Goal: Task Accomplishment & Management: Manage account settings

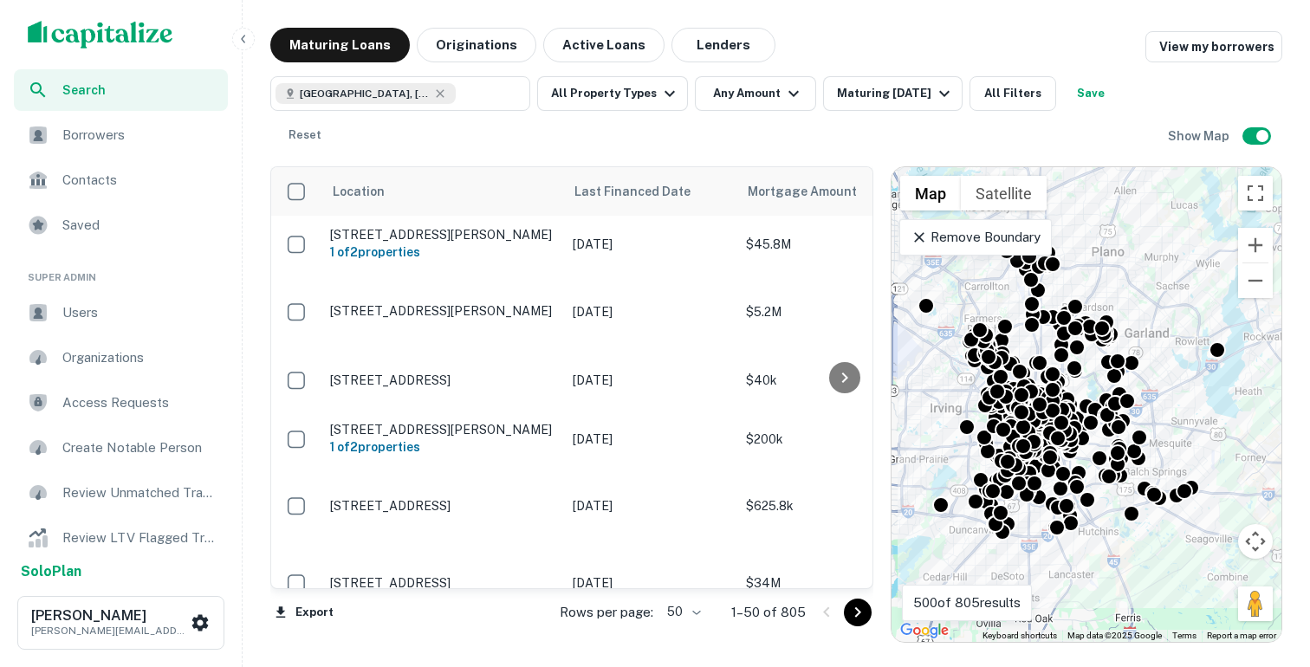
click at [919, 236] on icon at bounding box center [920, 237] width 10 height 10
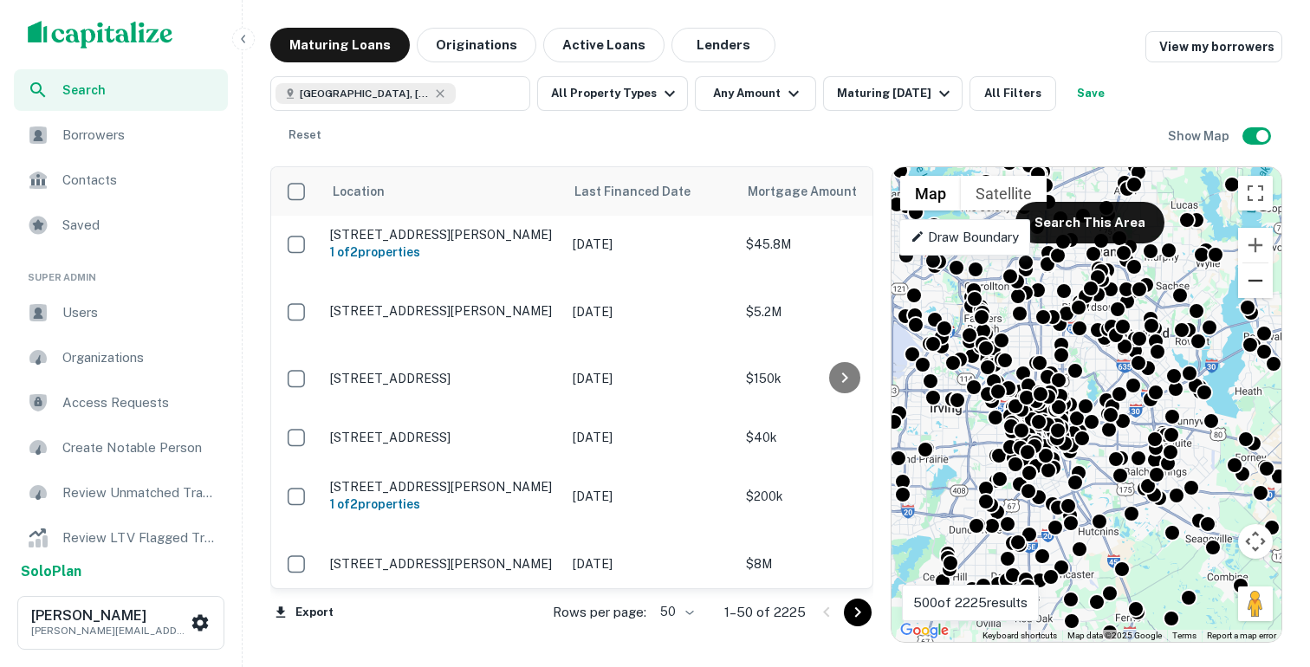
click at [1256, 286] on button "Zoom out" at bounding box center [1256, 280] width 35 height 35
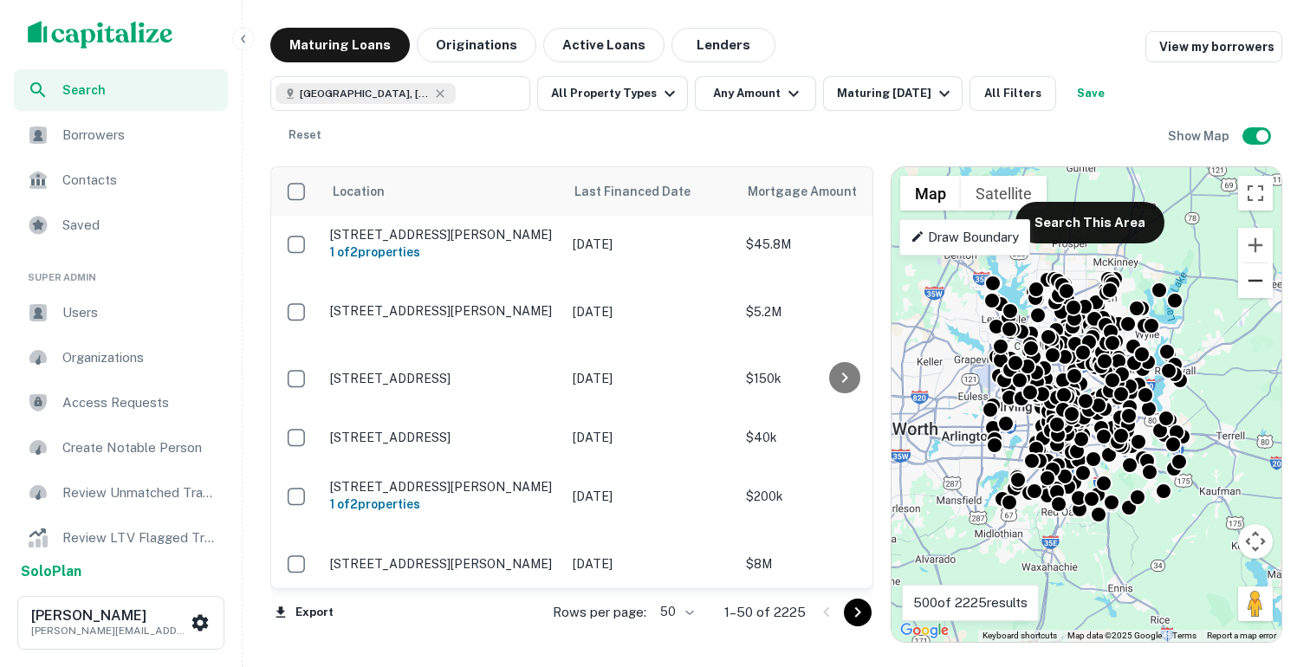
click at [1256, 286] on button "Zoom out" at bounding box center [1256, 280] width 35 height 35
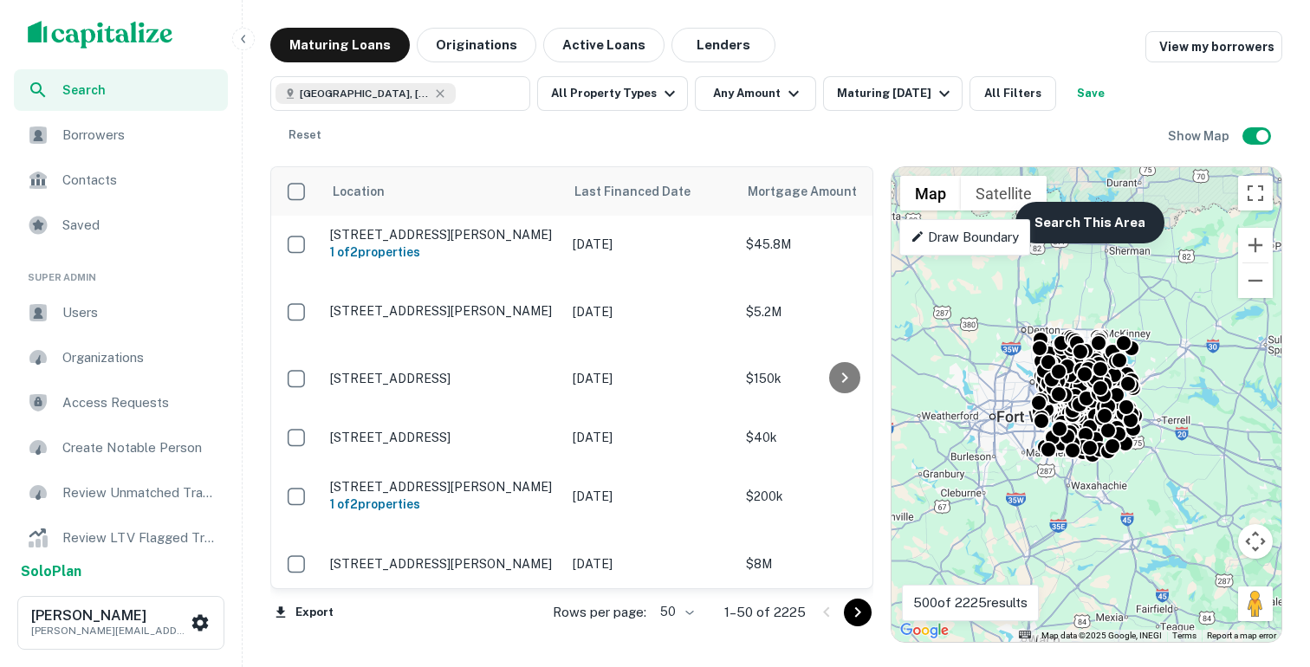
click at [1118, 218] on button "Search This Area" at bounding box center [1090, 223] width 149 height 42
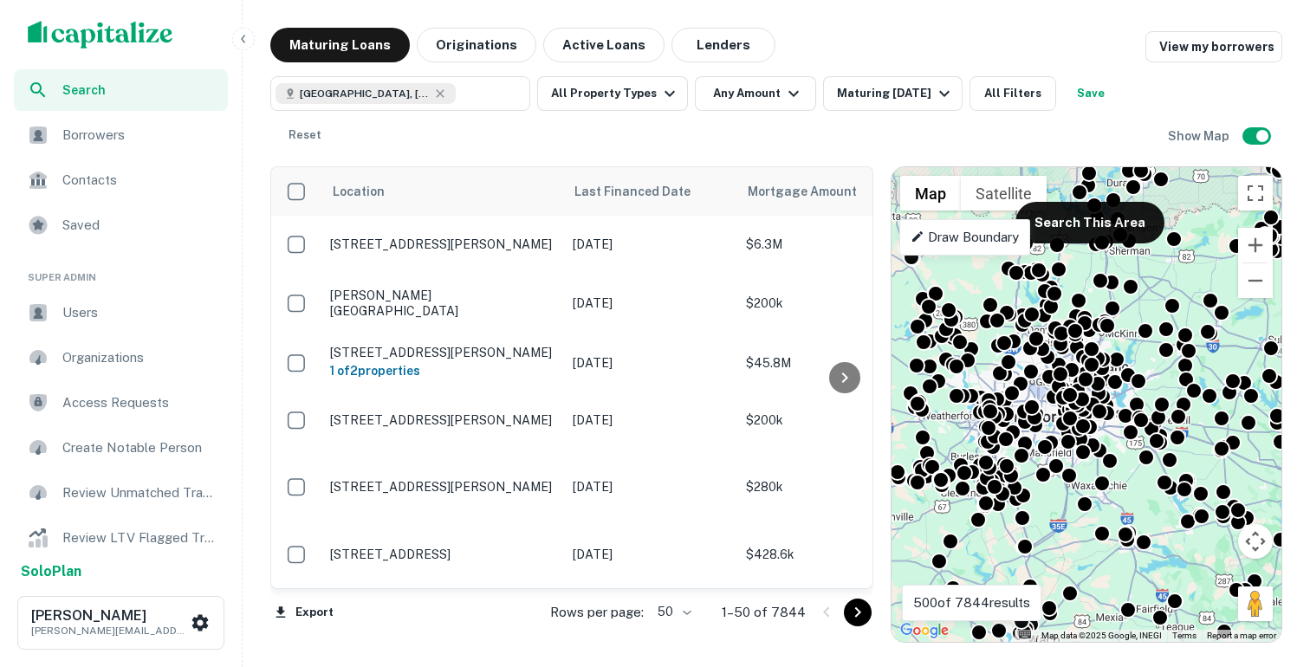
click at [241, 36] on icon "button" at bounding box center [244, 39] width 14 height 14
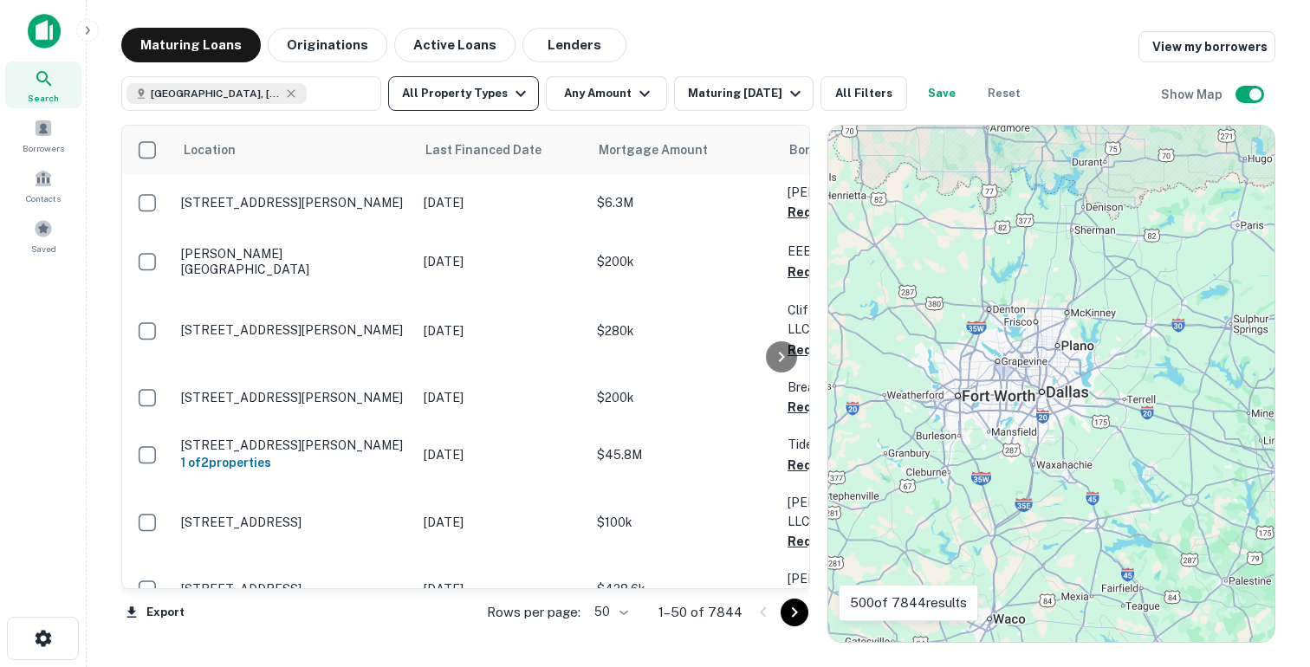
click at [439, 97] on button "All Property Types" at bounding box center [463, 93] width 151 height 35
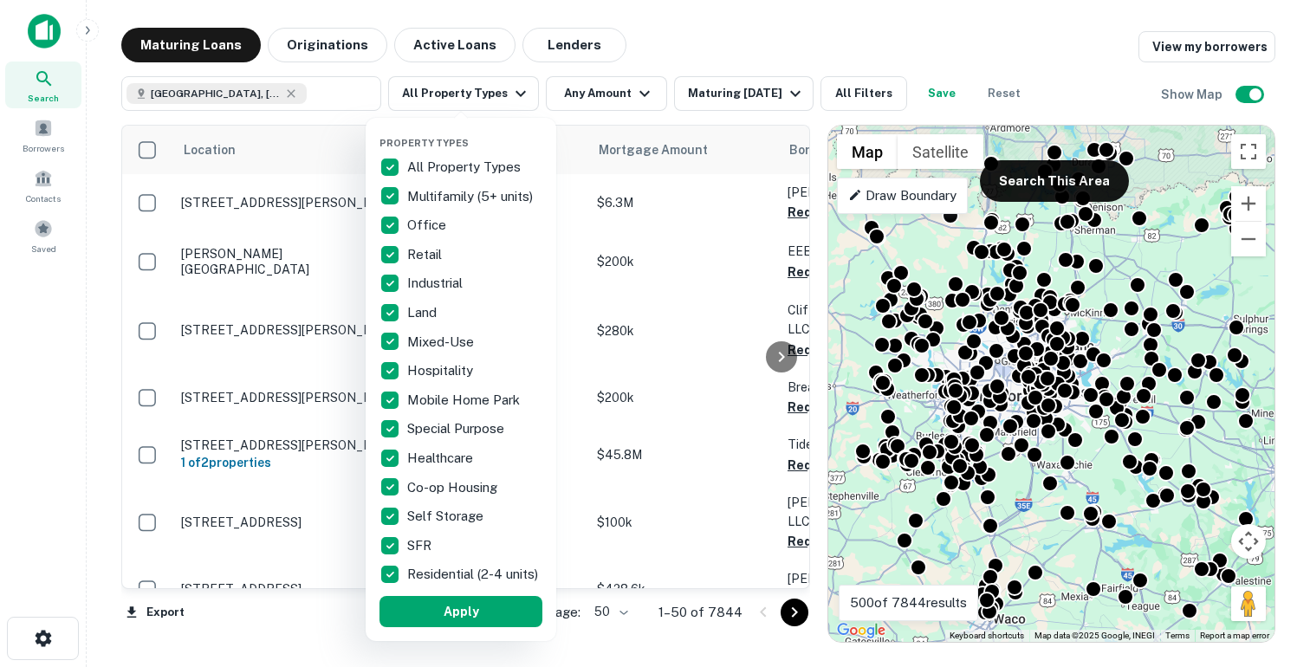
click at [573, 107] on div at bounding box center [655, 333] width 1310 height 667
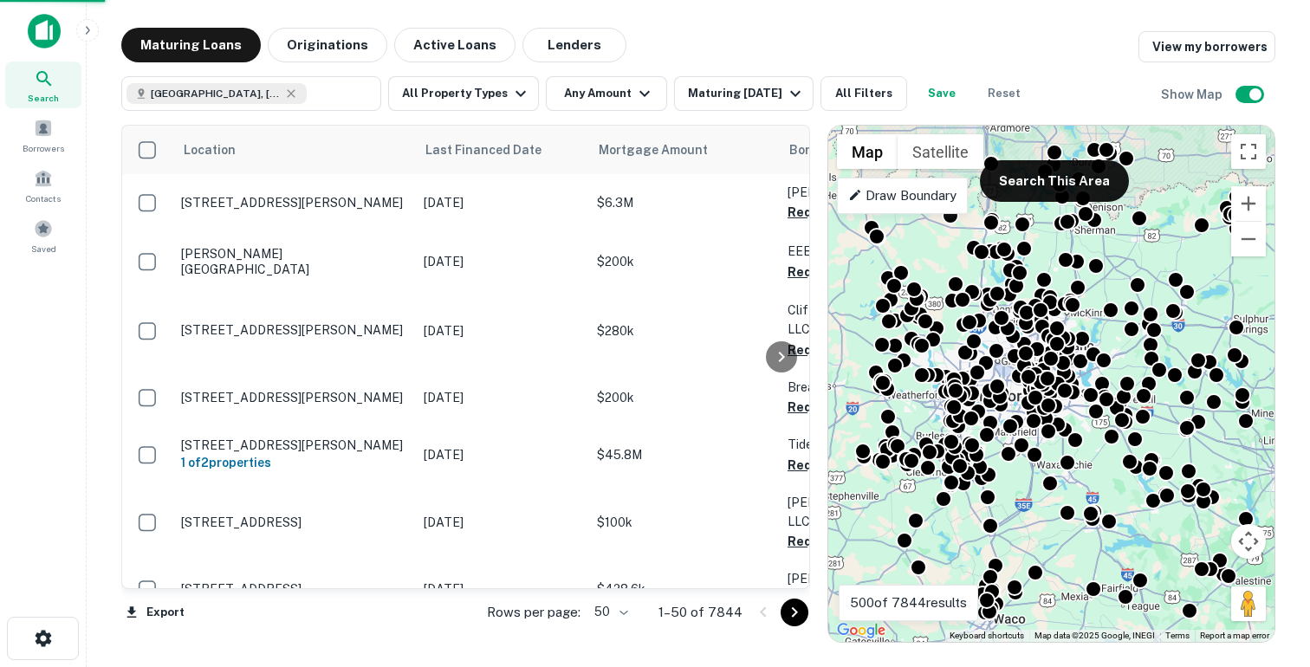
click at [581, 88] on div at bounding box center [655, 333] width 1310 height 667
click at [604, 94] on button "Any Amount" at bounding box center [606, 93] width 121 height 35
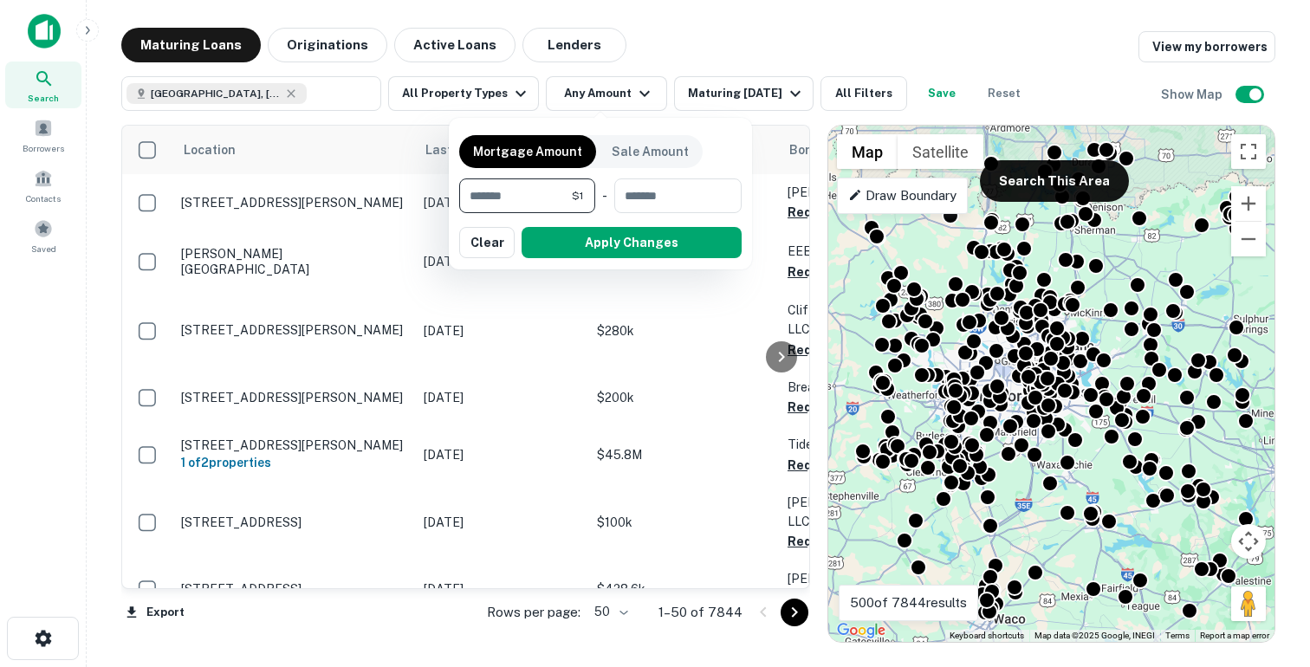
click at [502, 196] on input "*" at bounding box center [515, 196] width 113 height 35
type input "********"
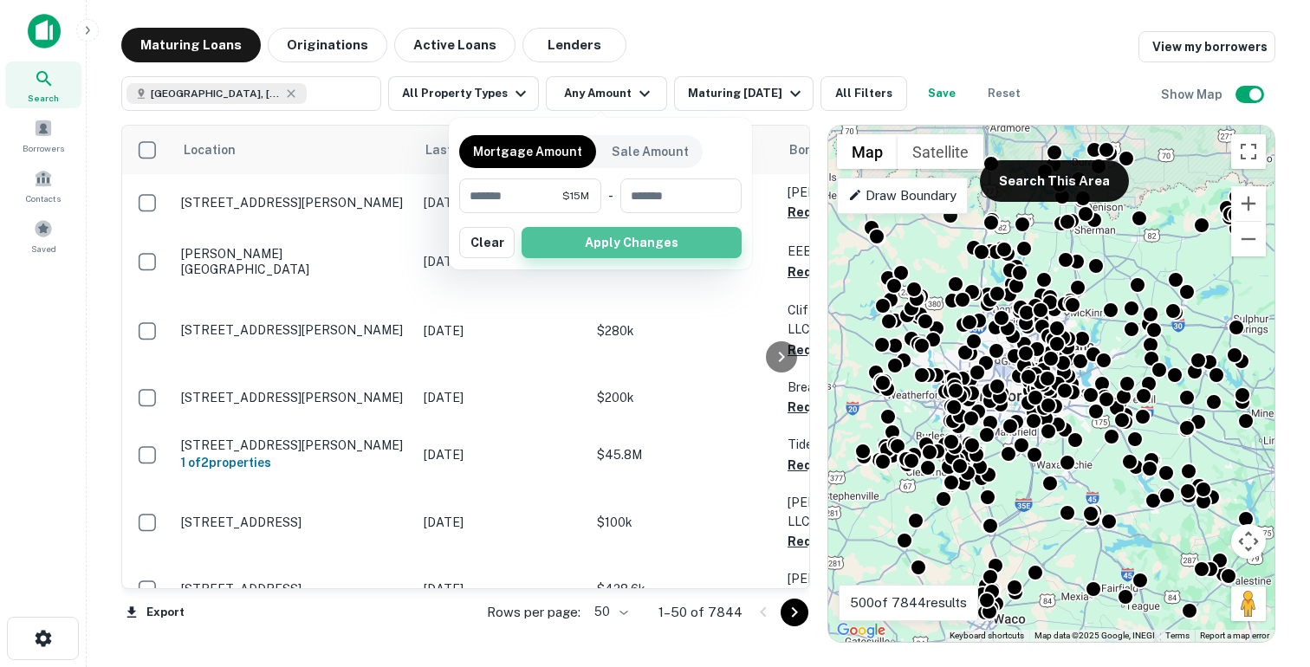
click at [606, 250] on button "Apply Changes" at bounding box center [632, 242] width 220 height 31
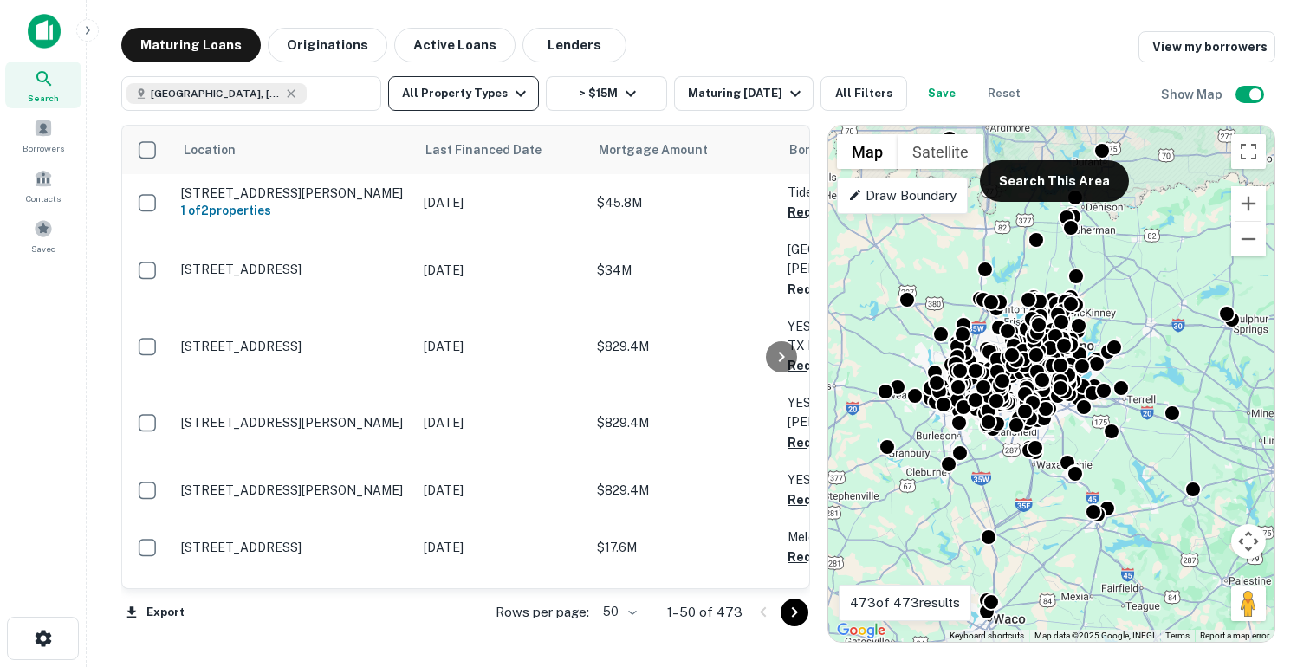
click at [462, 86] on button "All Property Types" at bounding box center [463, 93] width 151 height 35
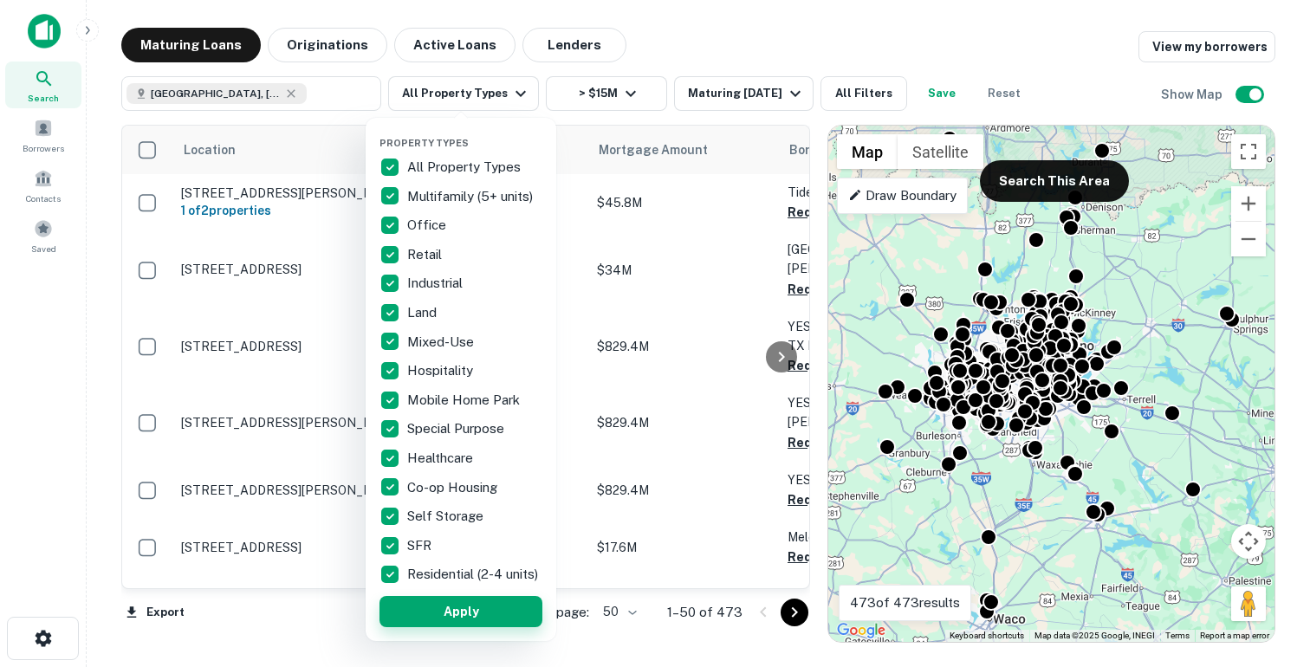
click at [440, 627] on button "Apply" at bounding box center [461, 611] width 163 height 31
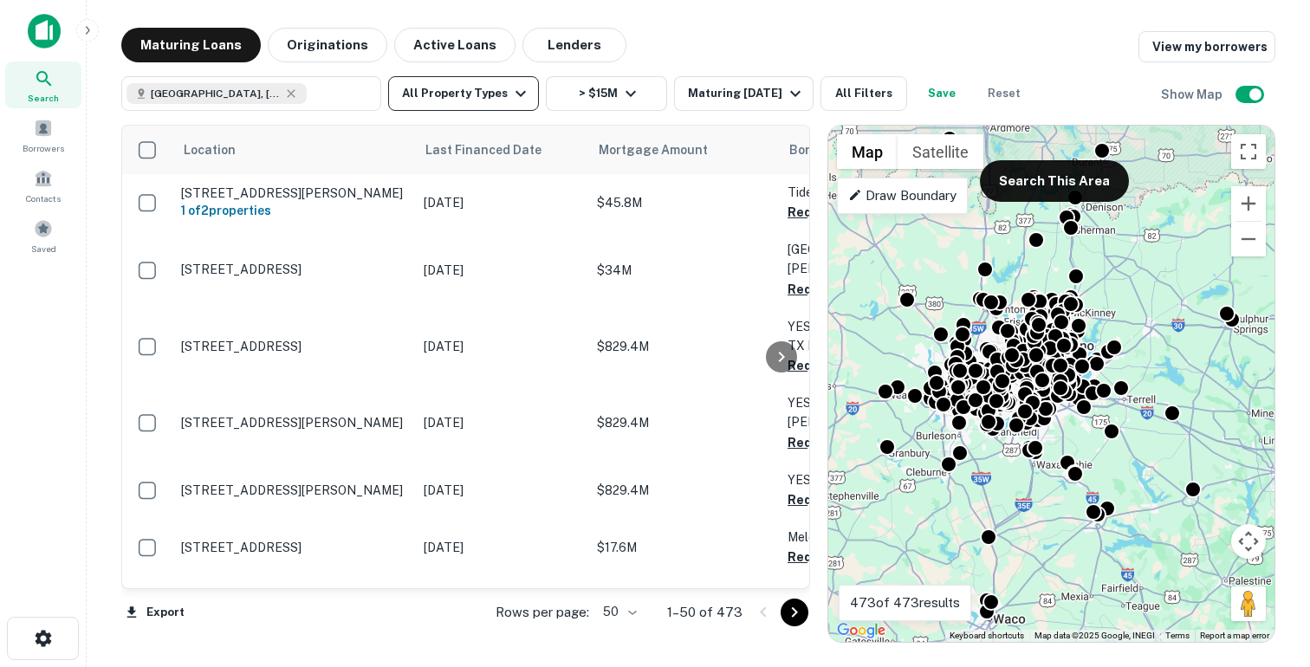
click at [474, 99] on button "All Property Types" at bounding box center [463, 93] width 151 height 35
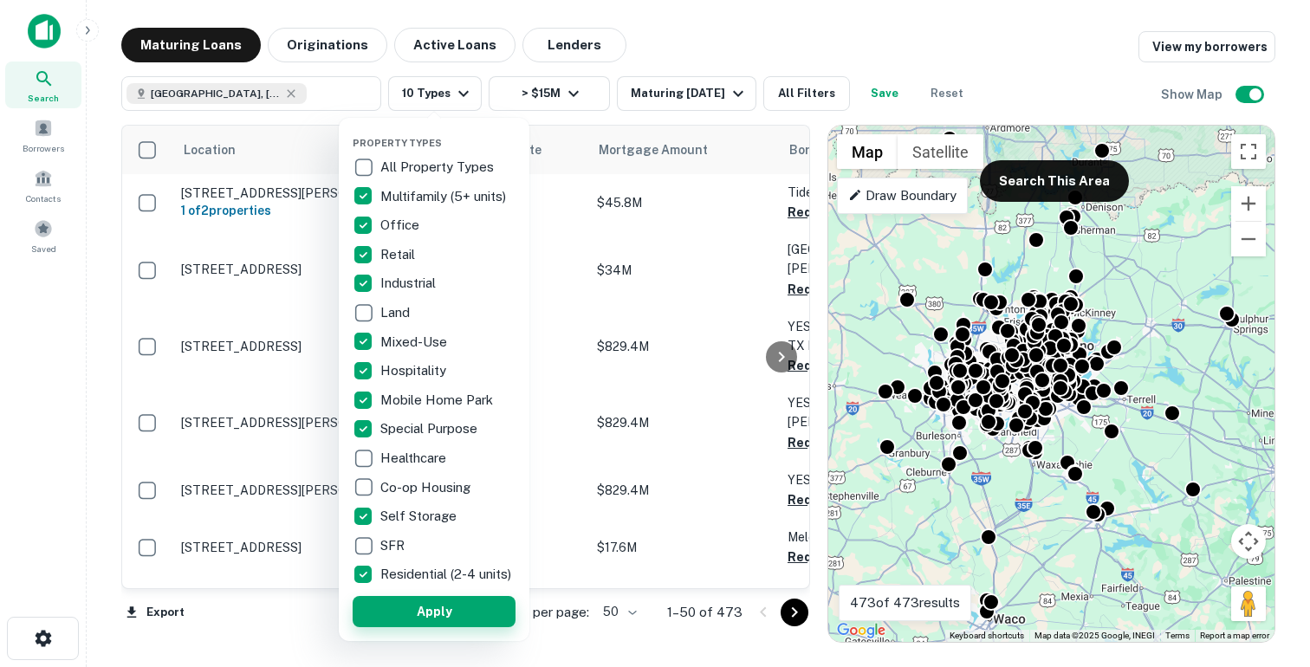
click at [398, 616] on button "Apply" at bounding box center [434, 611] width 163 height 31
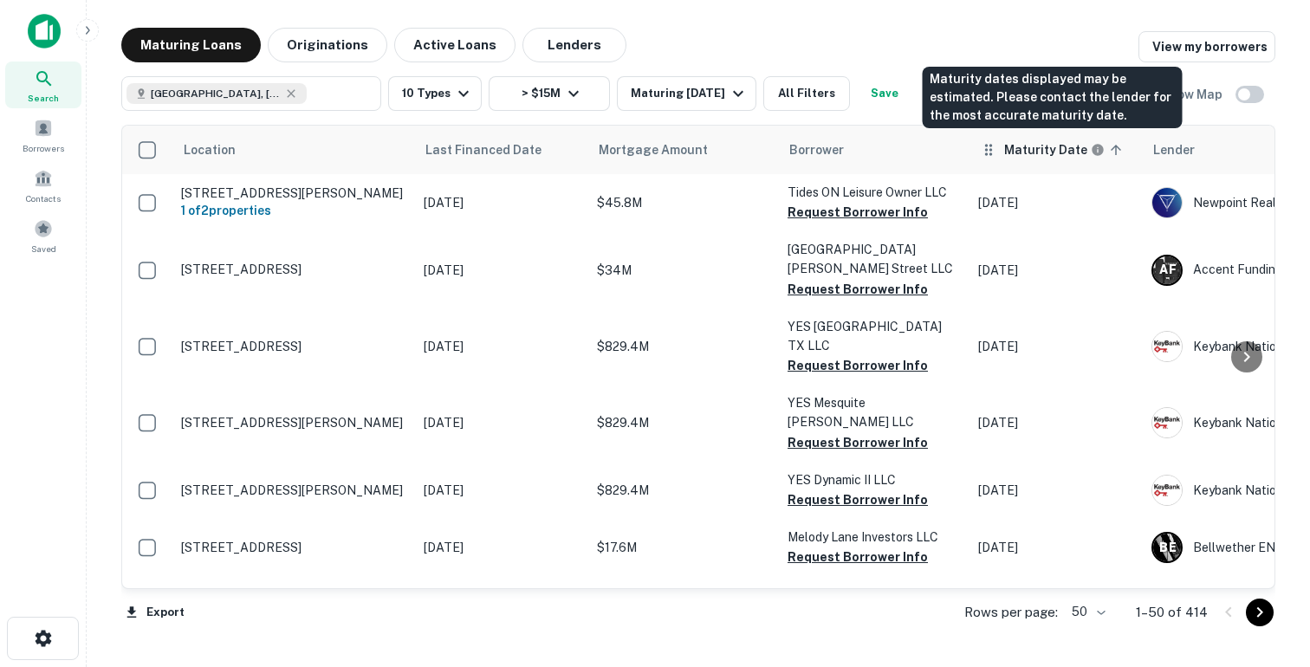
click at [1052, 150] on h6 "Maturity Date" at bounding box center [1046, 149] width 83 height 19
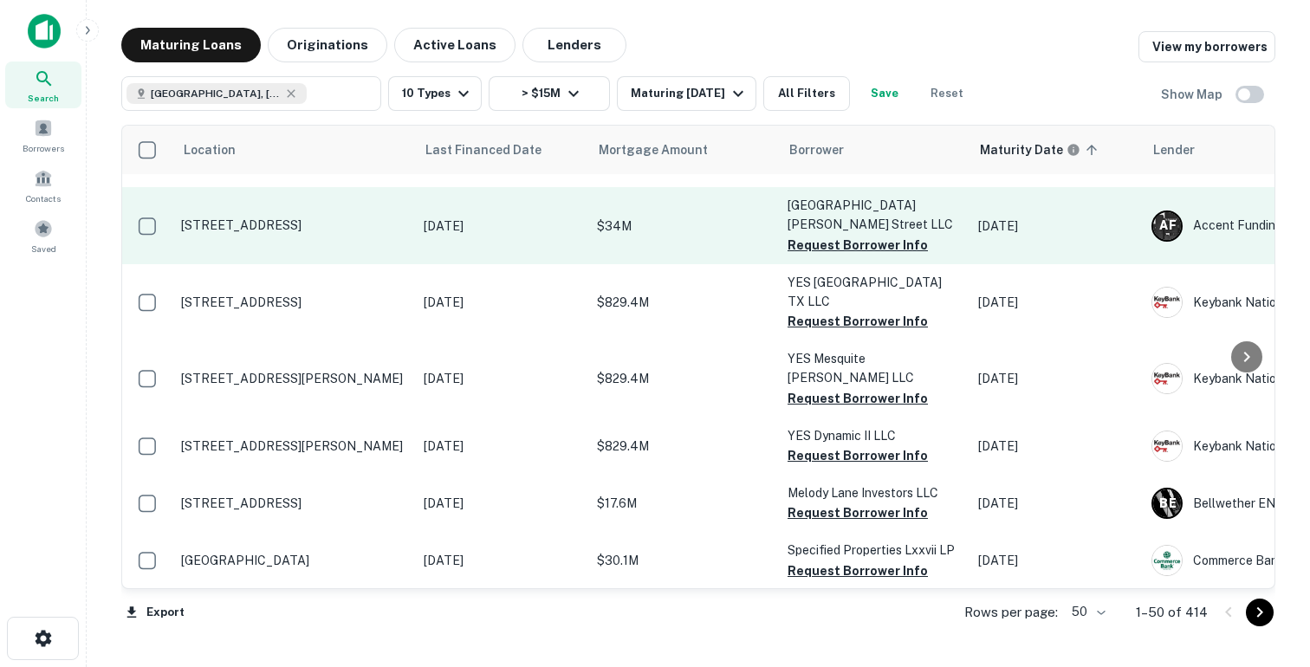
scroll to position [54, 0]
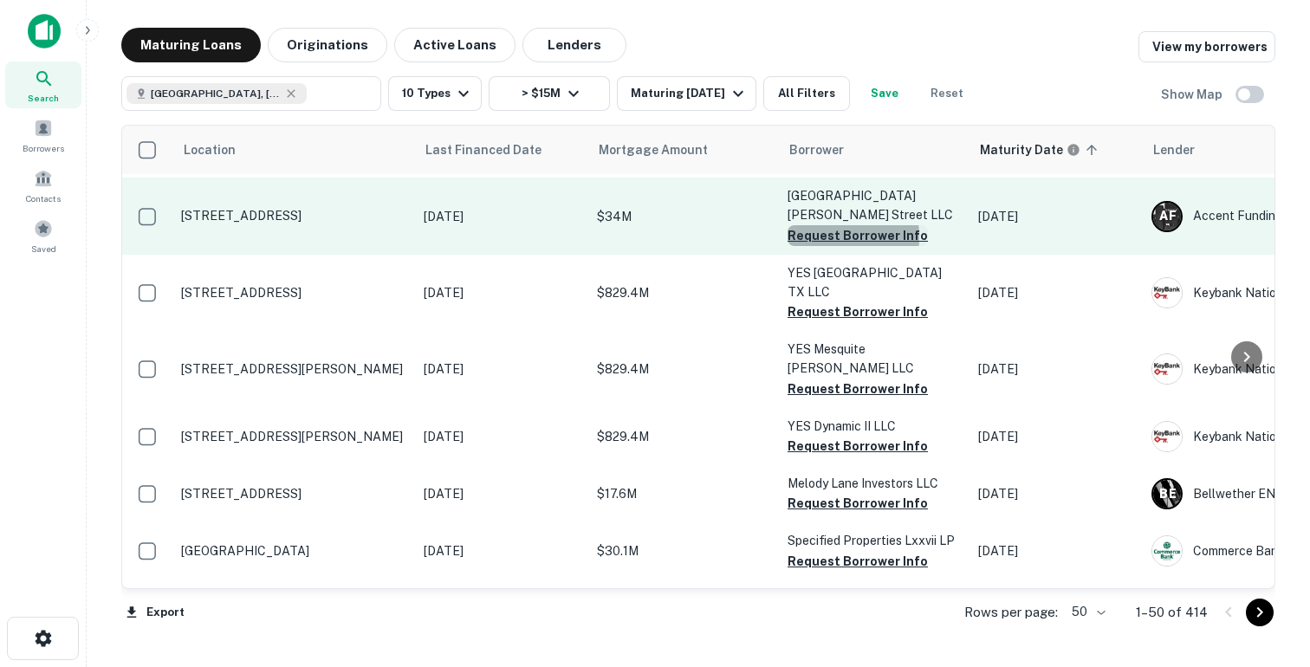
click at [802, 237] on button "Request Borrower Info" at bounding box center [858, 235] width 140 height 21
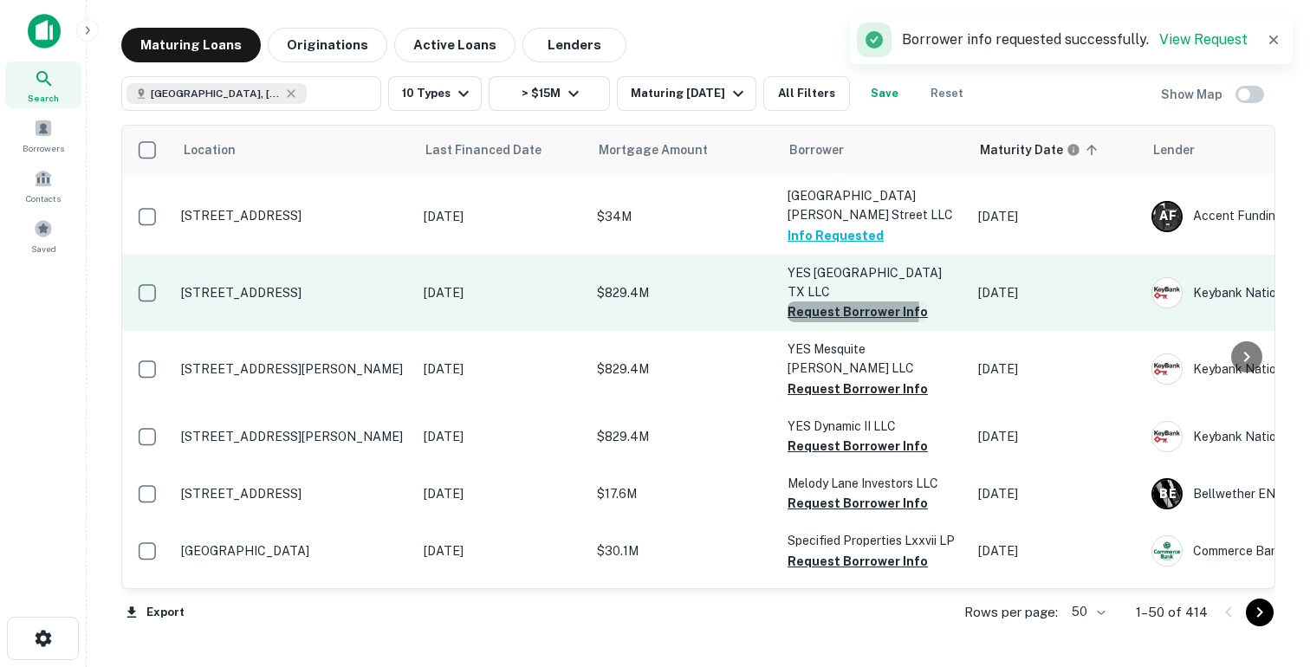
click at [831, 302] on button "Request Borrower Info" at bounding box center [858, 312] width 140 height 21
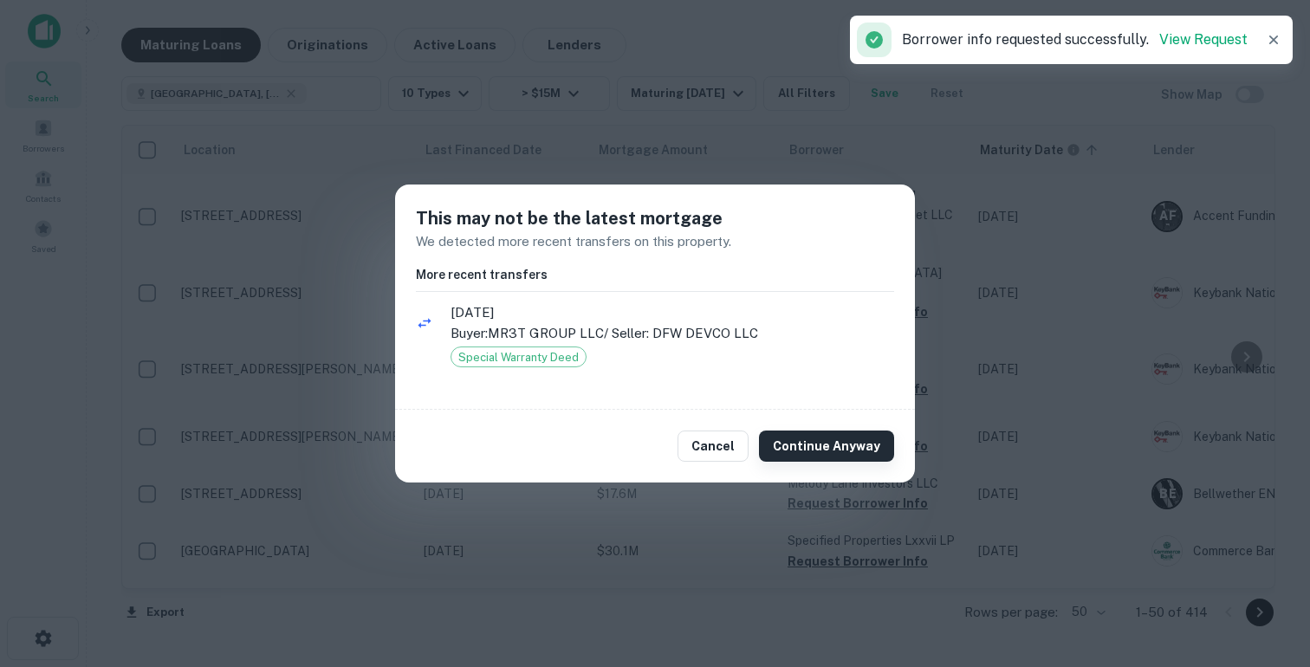
click at [791, 452] on button "Continue Anyway" at bounding box center [826, 446] width 135 height 31
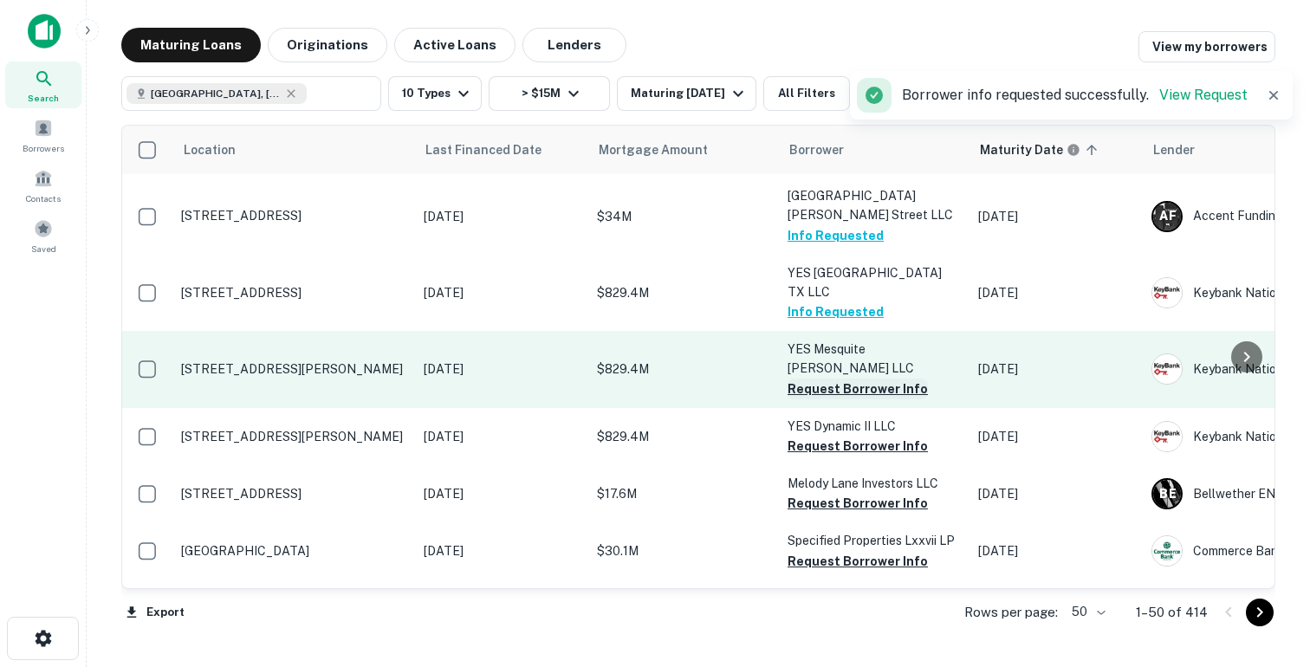
scroll to position [218, 0]
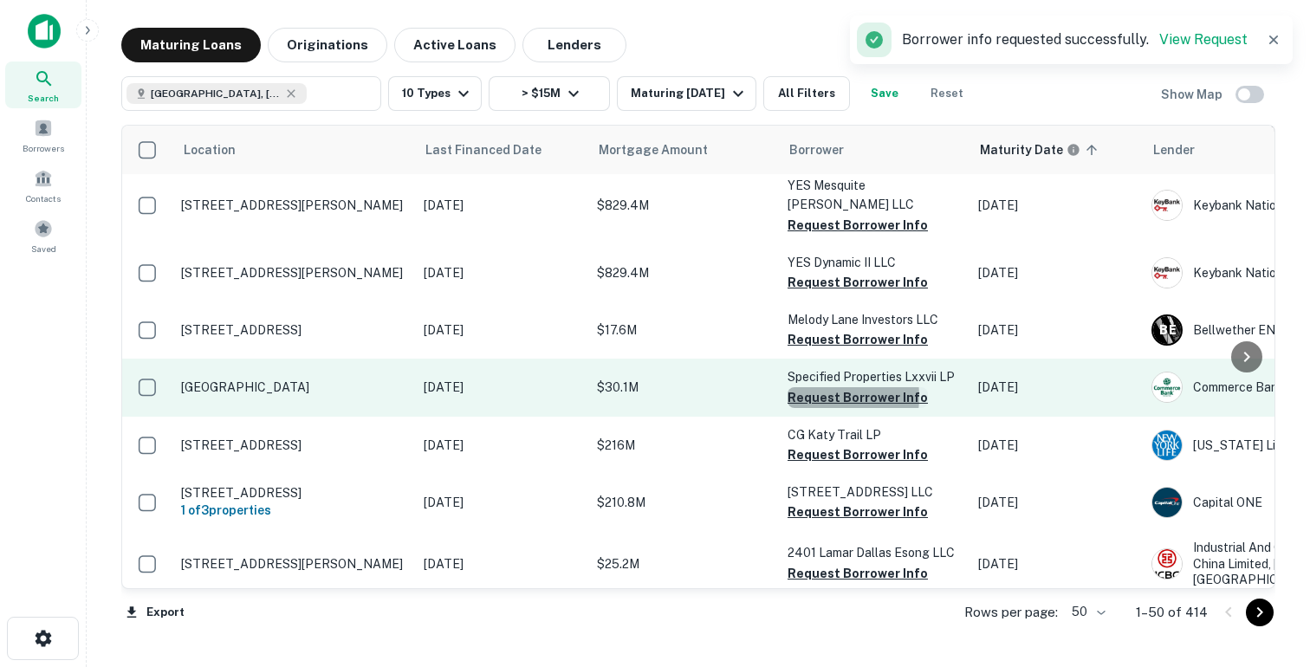
click at [822, 387] on button "Request Borrower Info" at bounding box center [858, 397] width 140 height 21
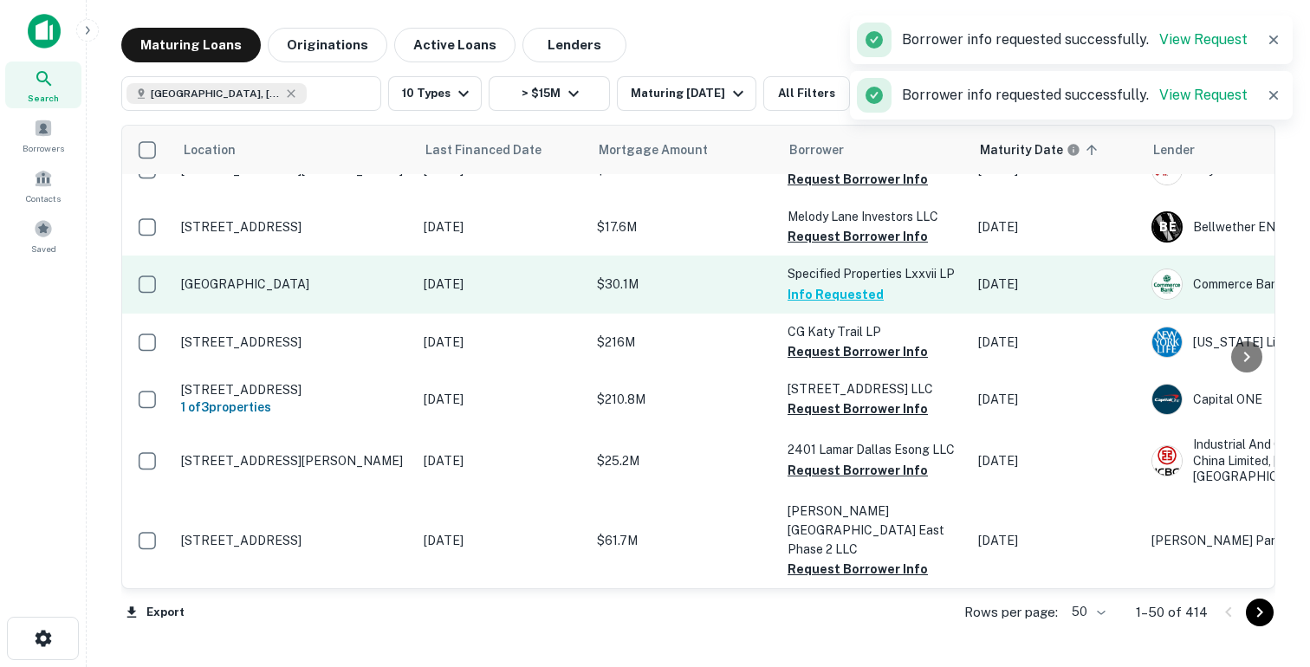
scroll to position [339, 0]
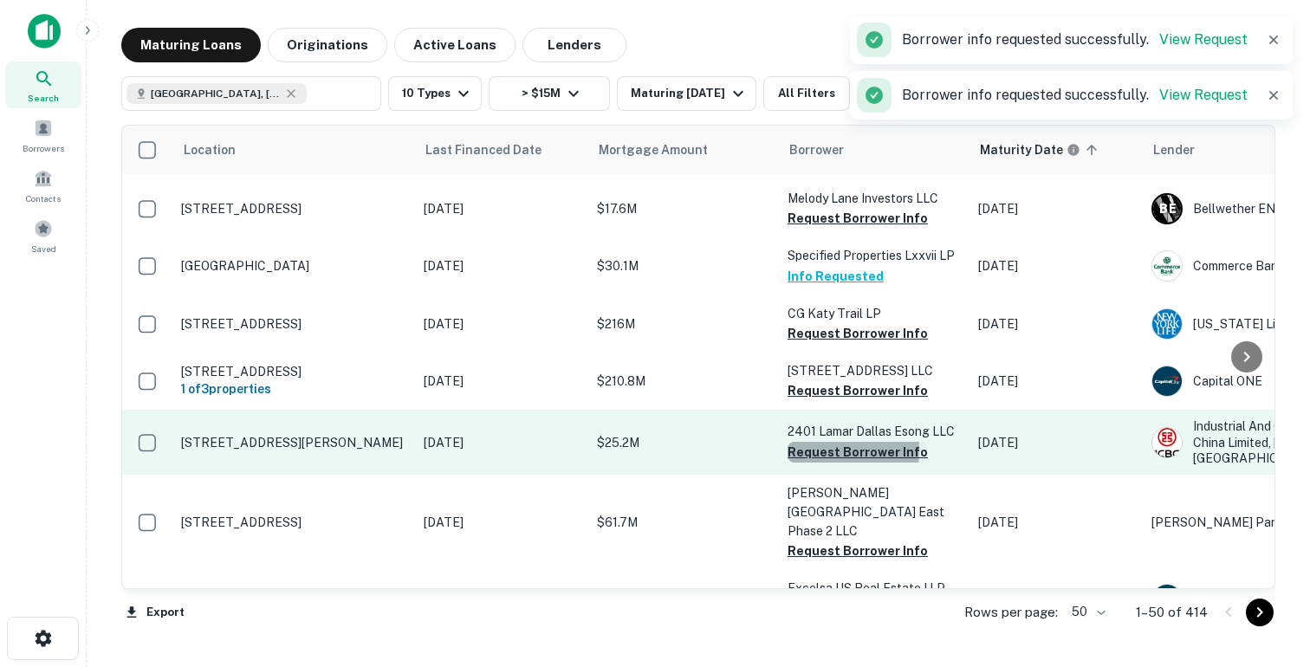
click at [810, 442] on button "Request Borrower Info" at bounding box center [858, 452] width 140 height 21
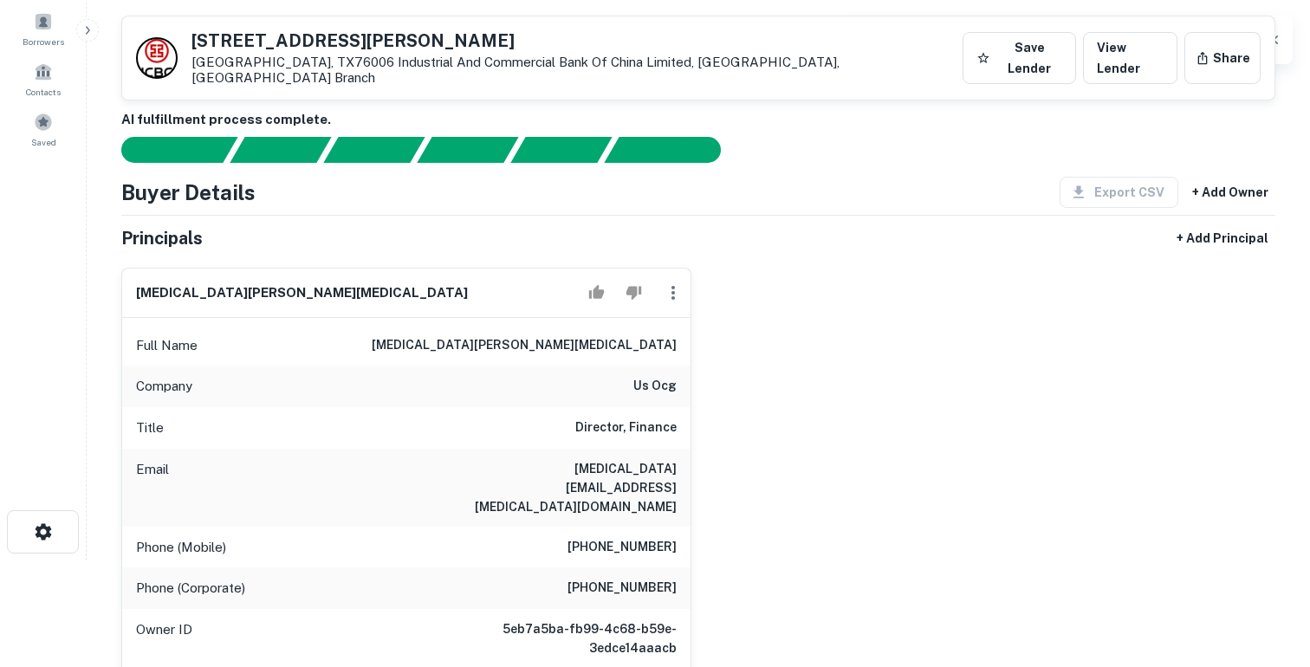
scroll to position [94, 0]
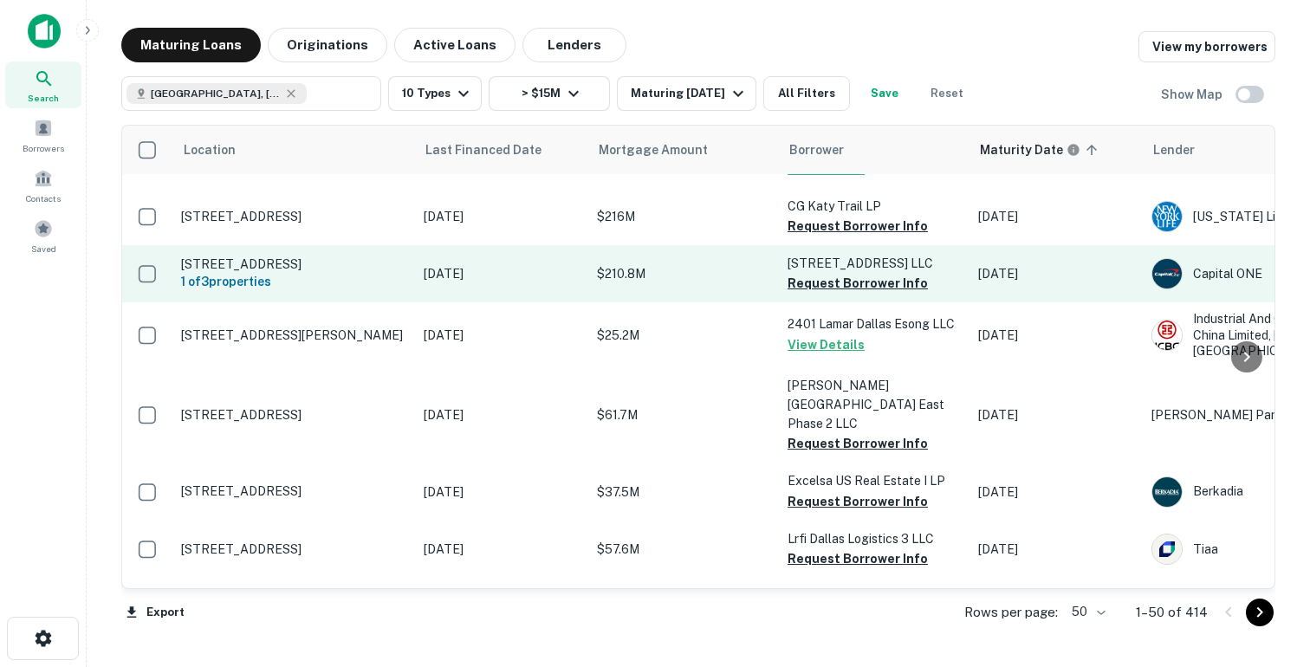
scroll to position [453, 0]
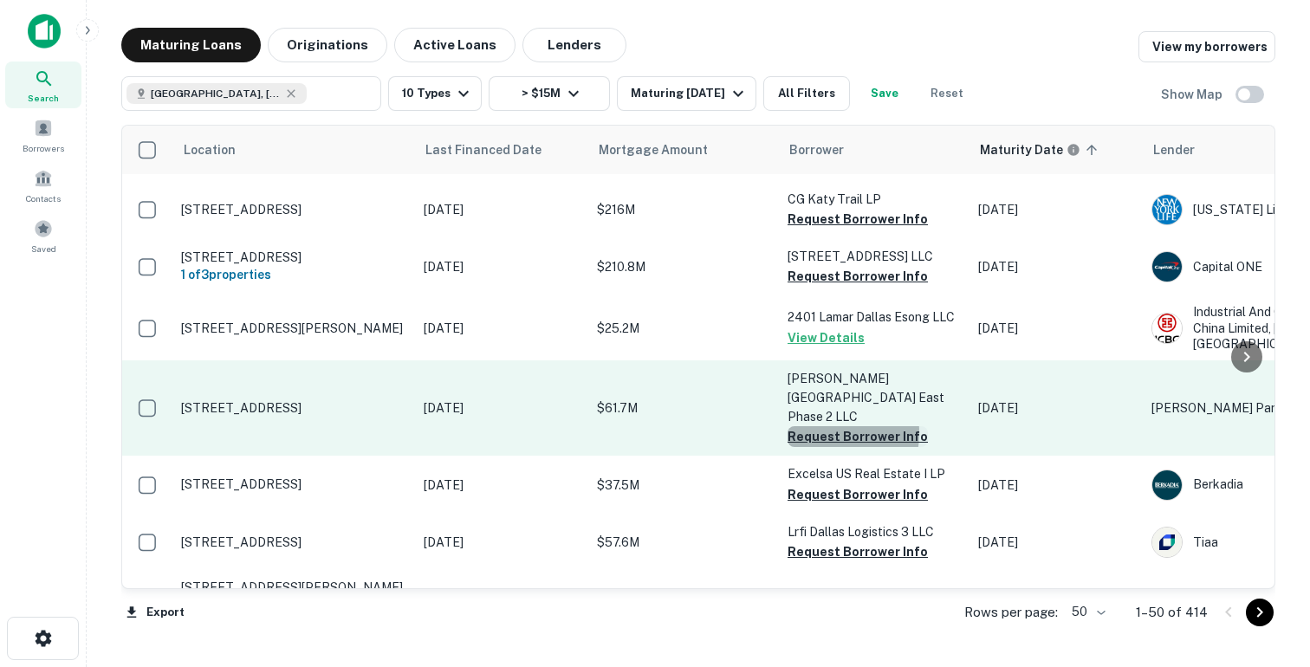
click at [817, 426] on button "Request Borrower Info" at bounding box center [858, 436] width 140 height 21
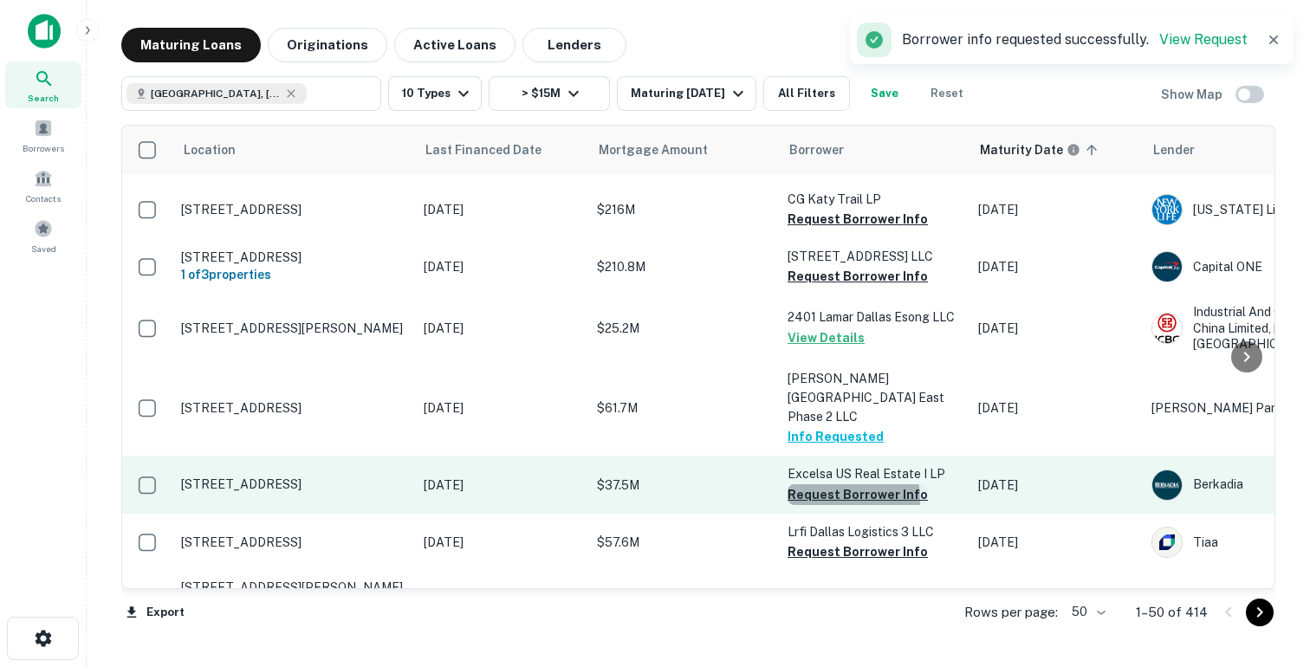
click at [812, 485] on button "Request Borrower Info" at bounding box center [858, 495] width 140 height 21
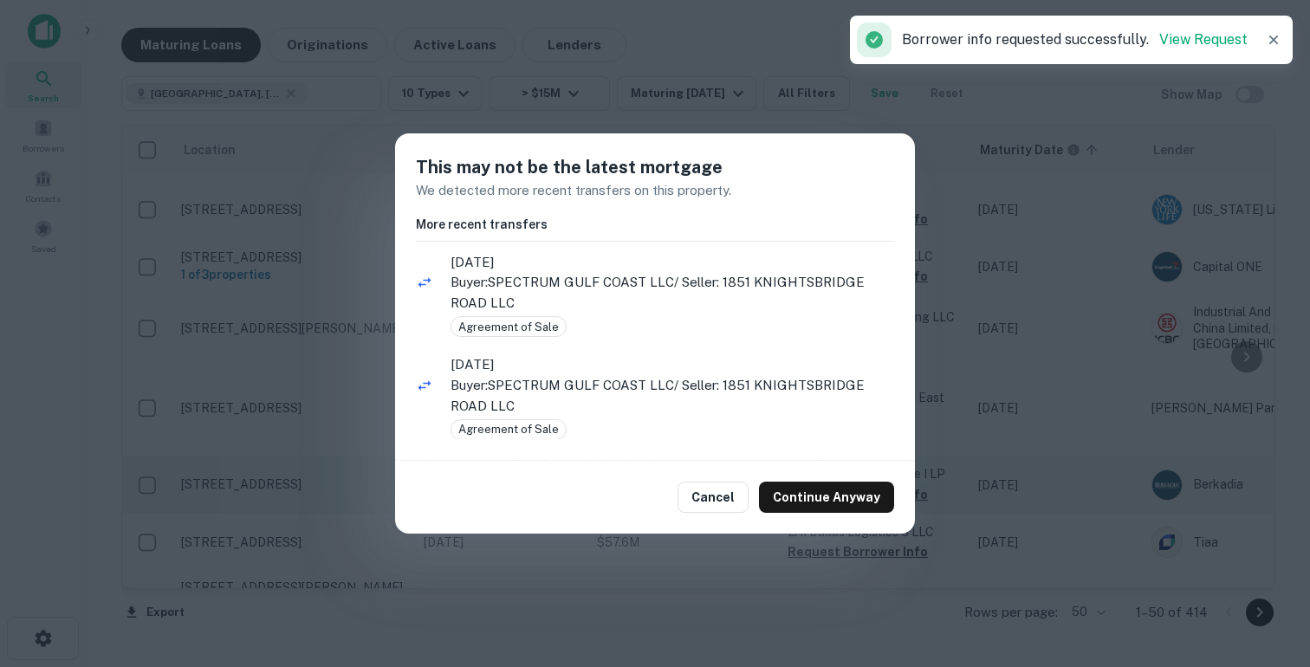
scroll to position [22, 0]
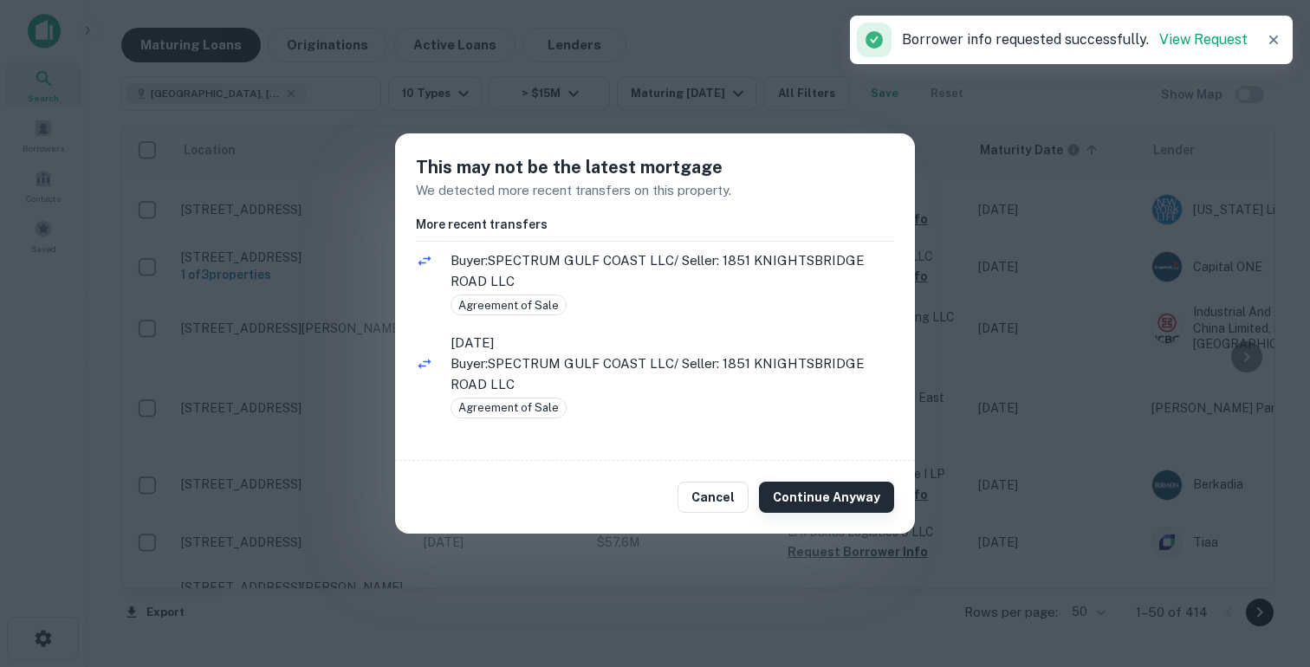
click at [826, 509] on button "Continue Anyway" at bounding box center [826, 497] width 135 height 31
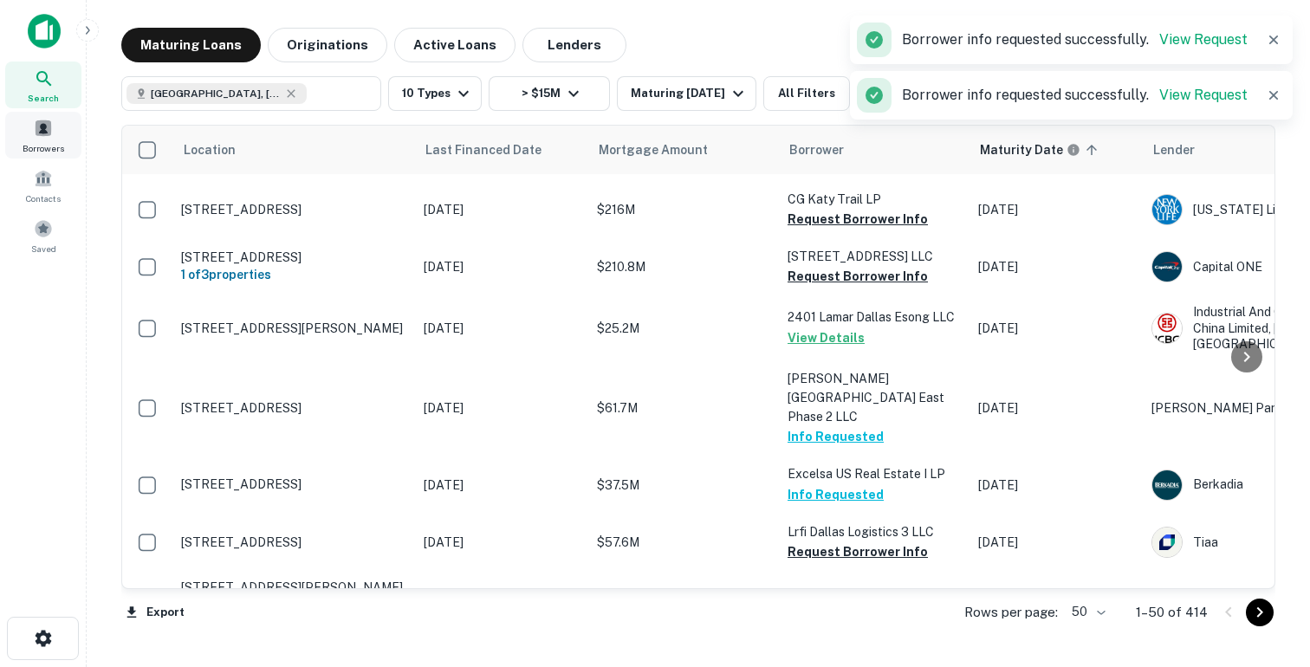
click at [35, 133] on span at bounding box center [43, 128] width 19 height 19
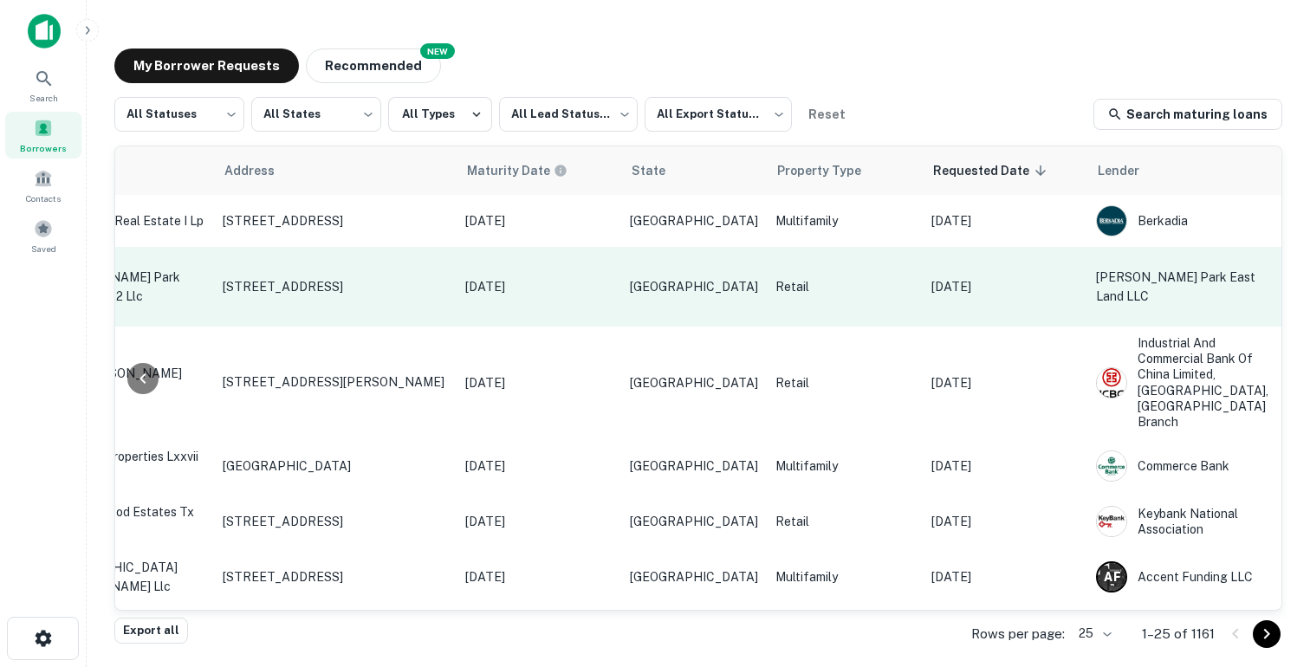
scroll to position [0, 695]
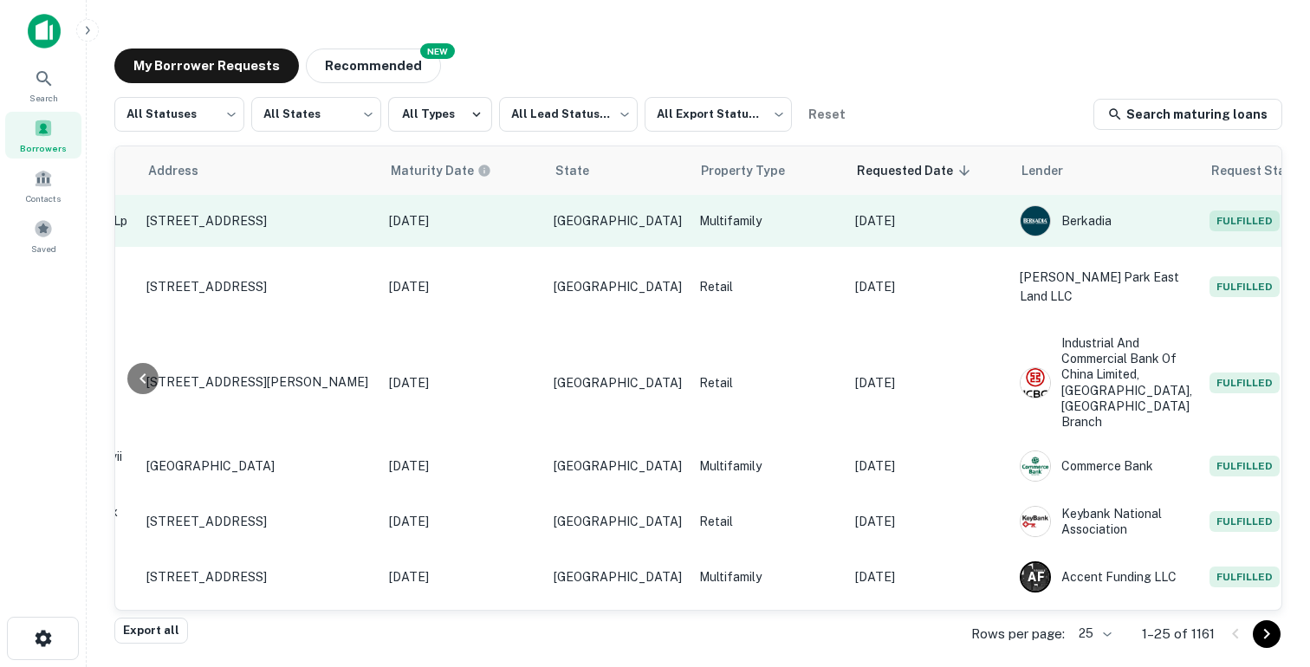
click at [906, 220] on p "[DATE]" at bounding box center [928, 220] width 147 height 19
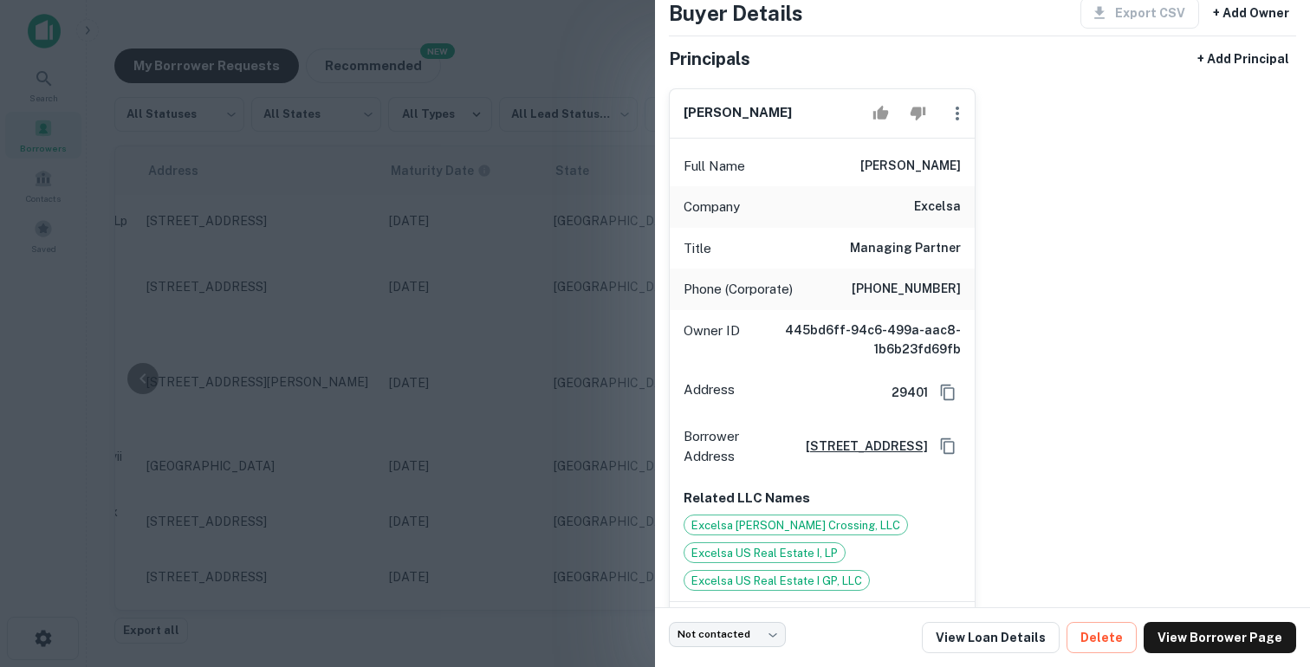
scroll to position [114, 0]
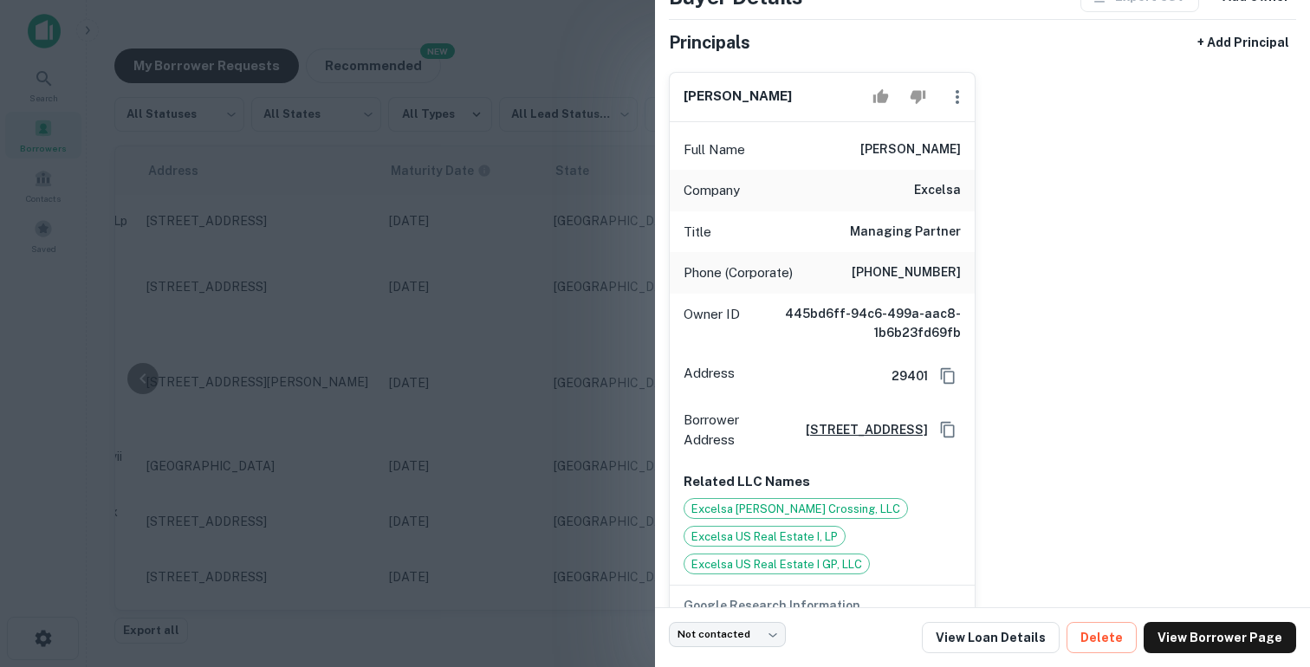
click at [521, 331] on div at bounding box center [655, 333] width 1310 height 667
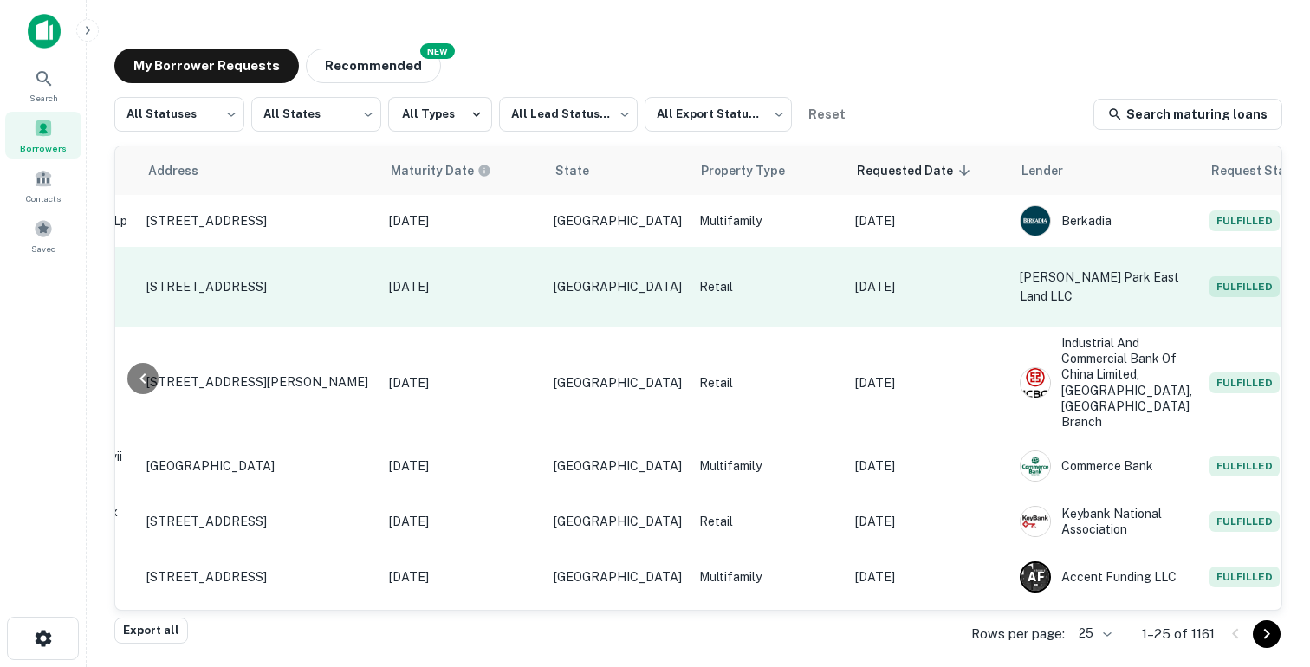
click at [919, 296] on td "[DATE]" at bounding box center [929, 287] width 165 height 80
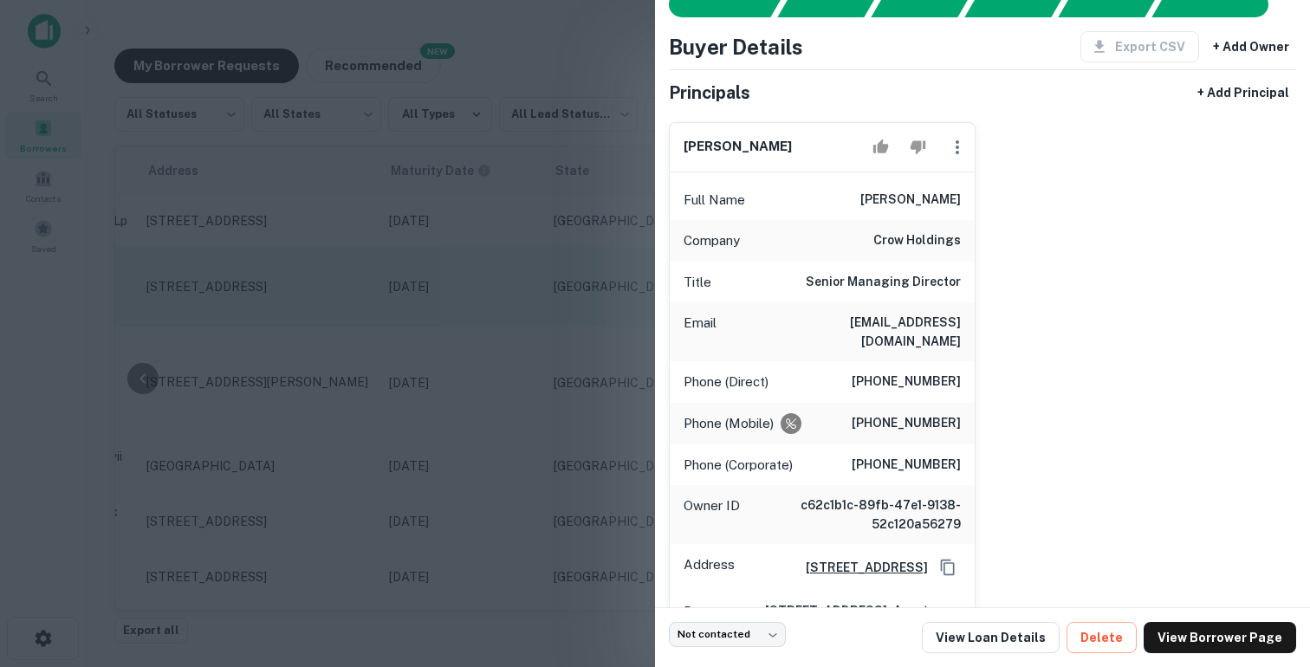
scroll to position [87, 0]
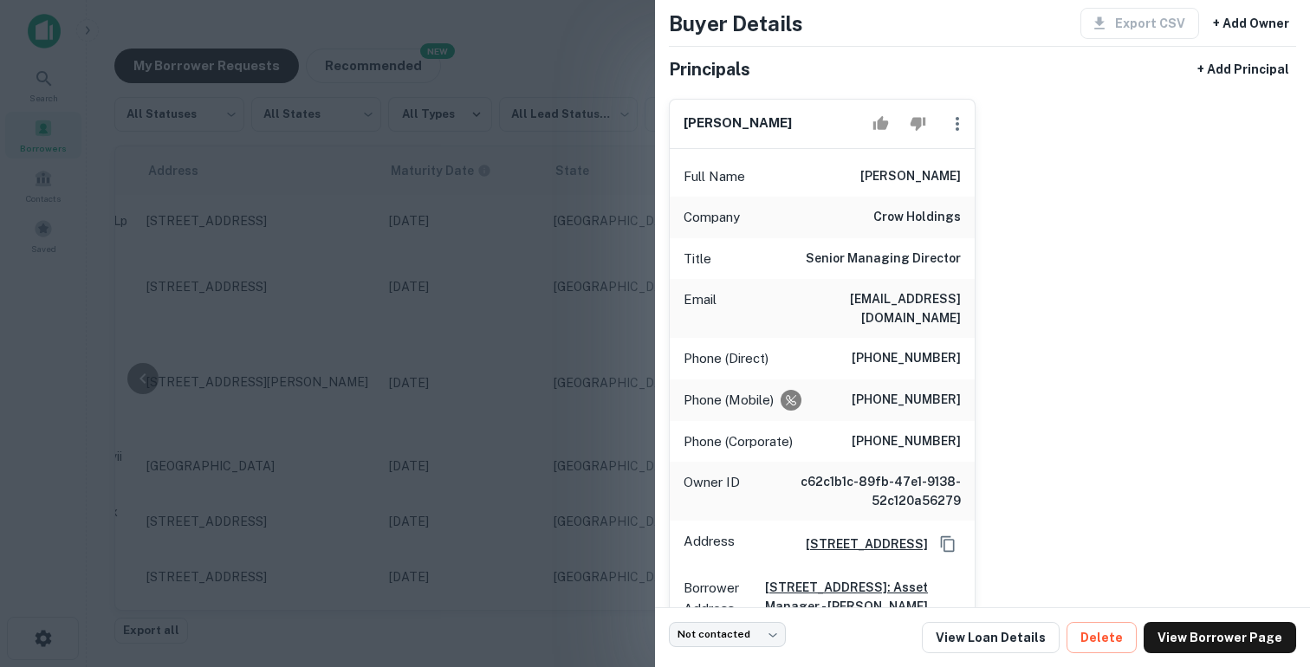
click at [593, 257] on div at bounding box center [655, 333] width 1310 height 667
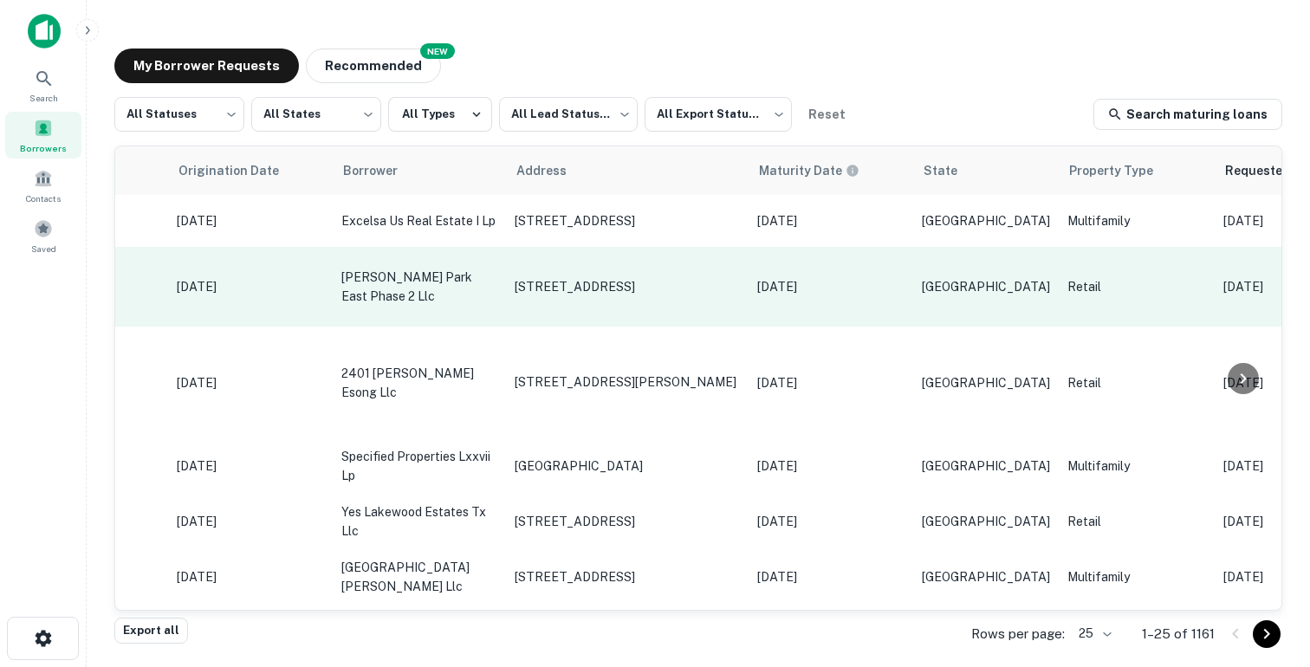
scroll to position [0, 0]
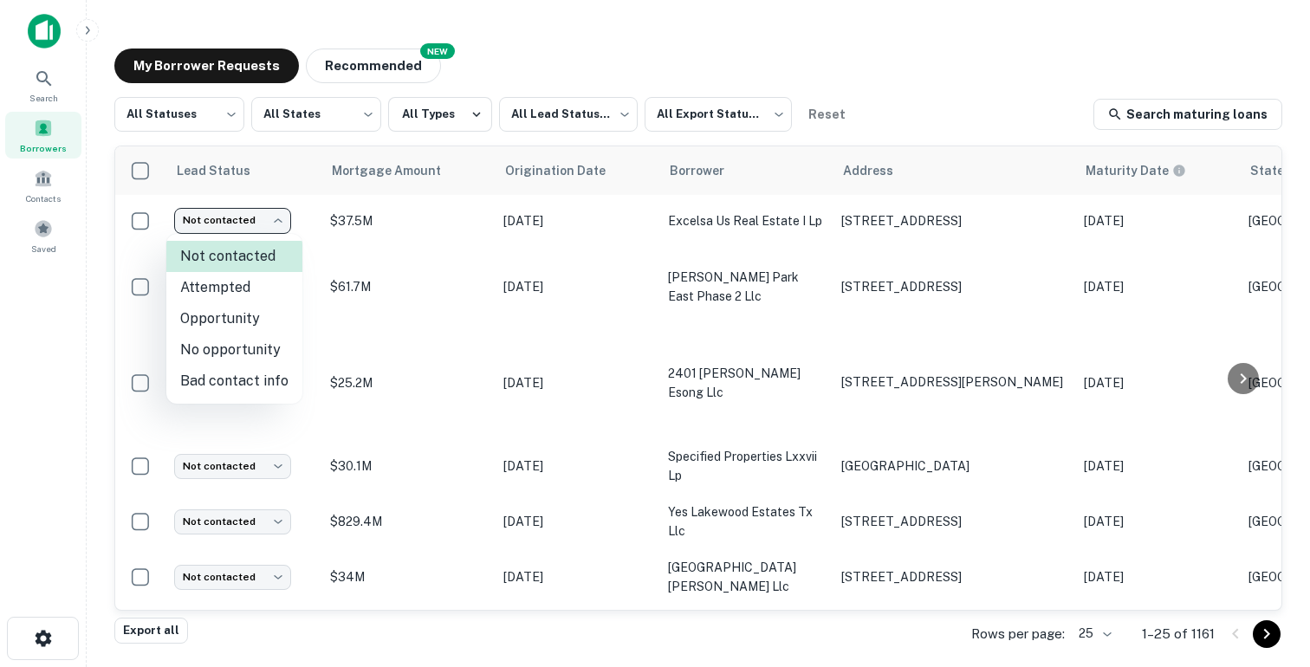
click at [257, 216] on body "Search Borrowers Contacts Saved My Borrower Requests NEW Recommended All Status…" at bounding box center [655, 333] width 1310 height 667
click at [228, 290] on li "Attempted" at bounding box center [234, 287] width 136 height 31
type input "*********"
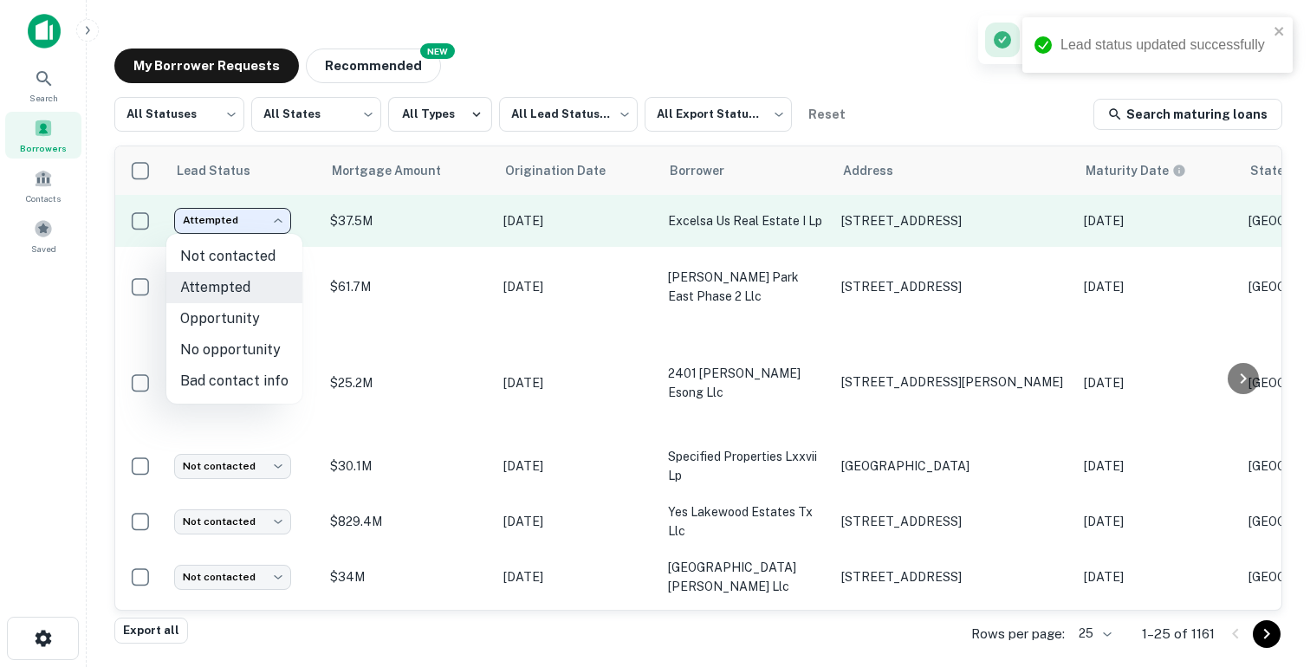
click at [258, 223] on body "Lead status updated successfully Search Borrowers Contacts Saved My Borrower Re…" at bounding box center [655, 333] width 1310 height 667
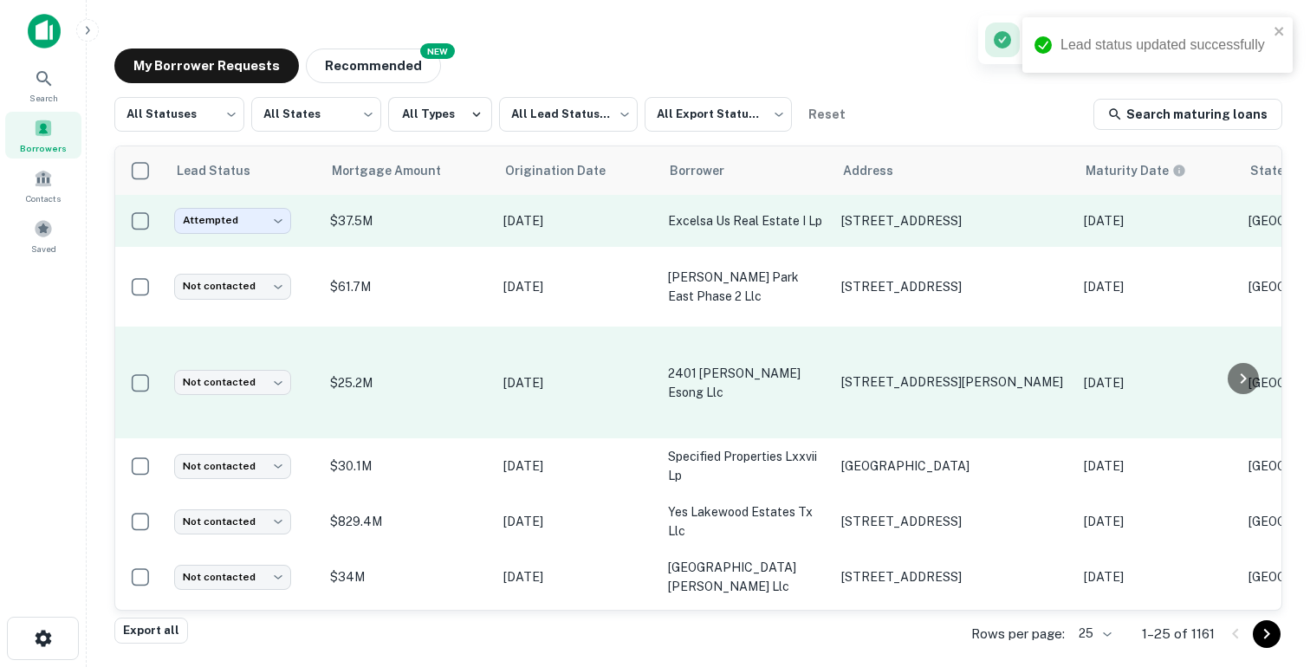
click at [245, 330] on td "Not contacted **** ​" at bounding box center [244, 383] width 156 height 112
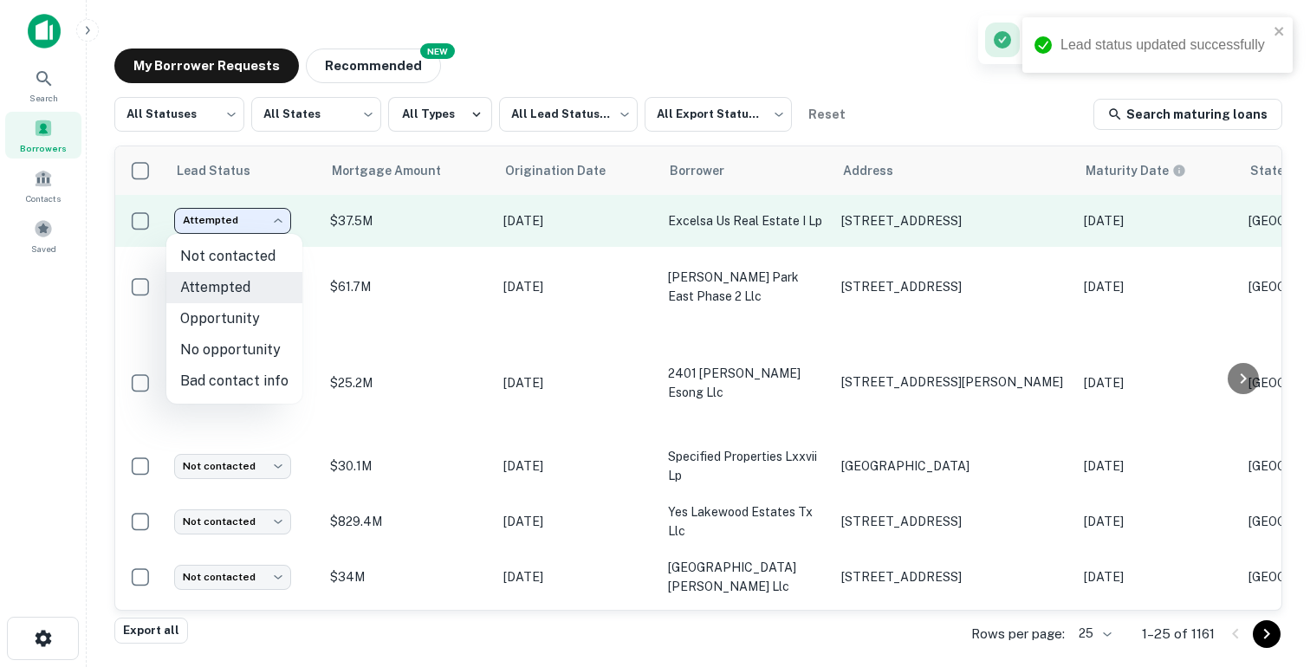
click at [257, 231] on body "Lead status updated successfully Search Borrowers Contacts Saved My Borrower Re…" at bounding box center [655, 333] width 1310 height 667
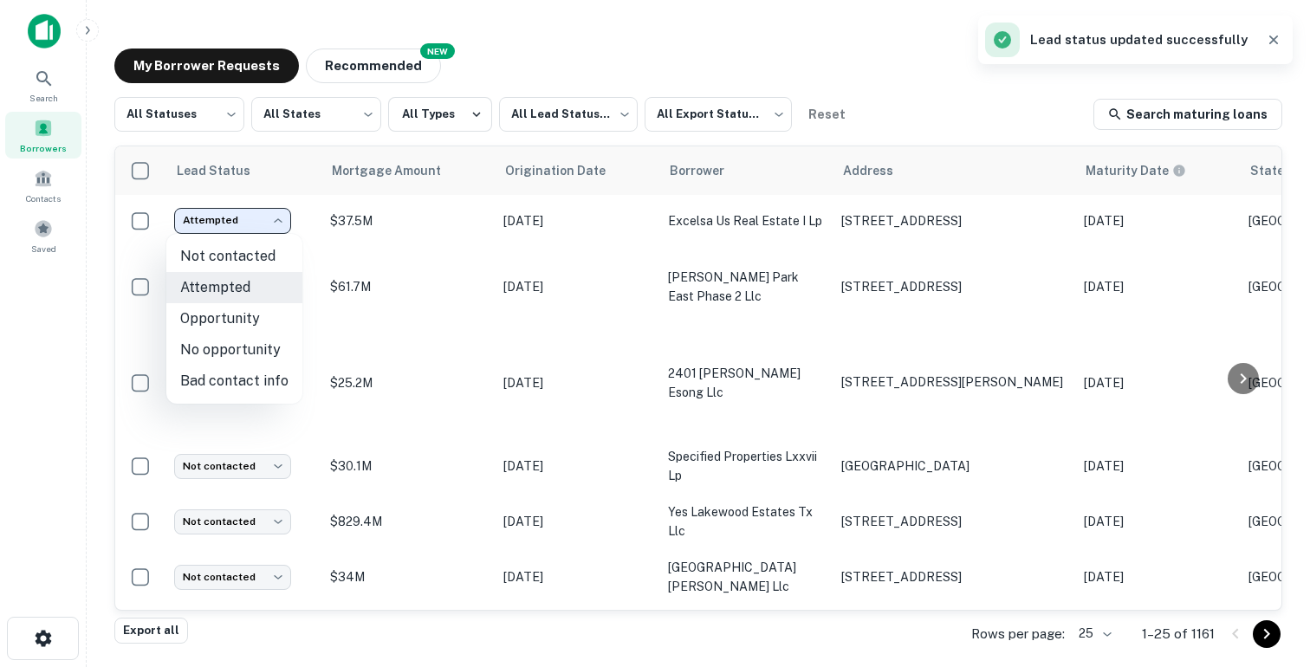
click at [236, 316] on li "Opportunity" at bounding box center [234, 318] width 136 height 31
type input "**********"
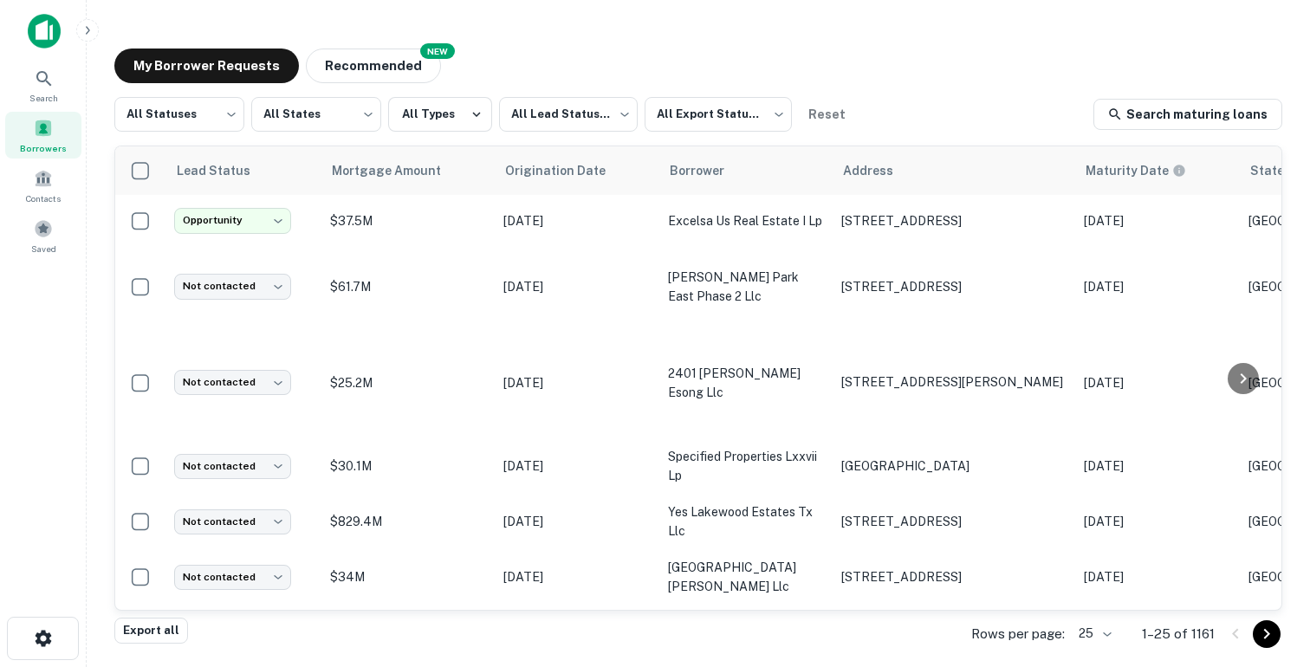
click at [90, 34] on icon "button" at bounding box center [88, 30] width 14 height 14
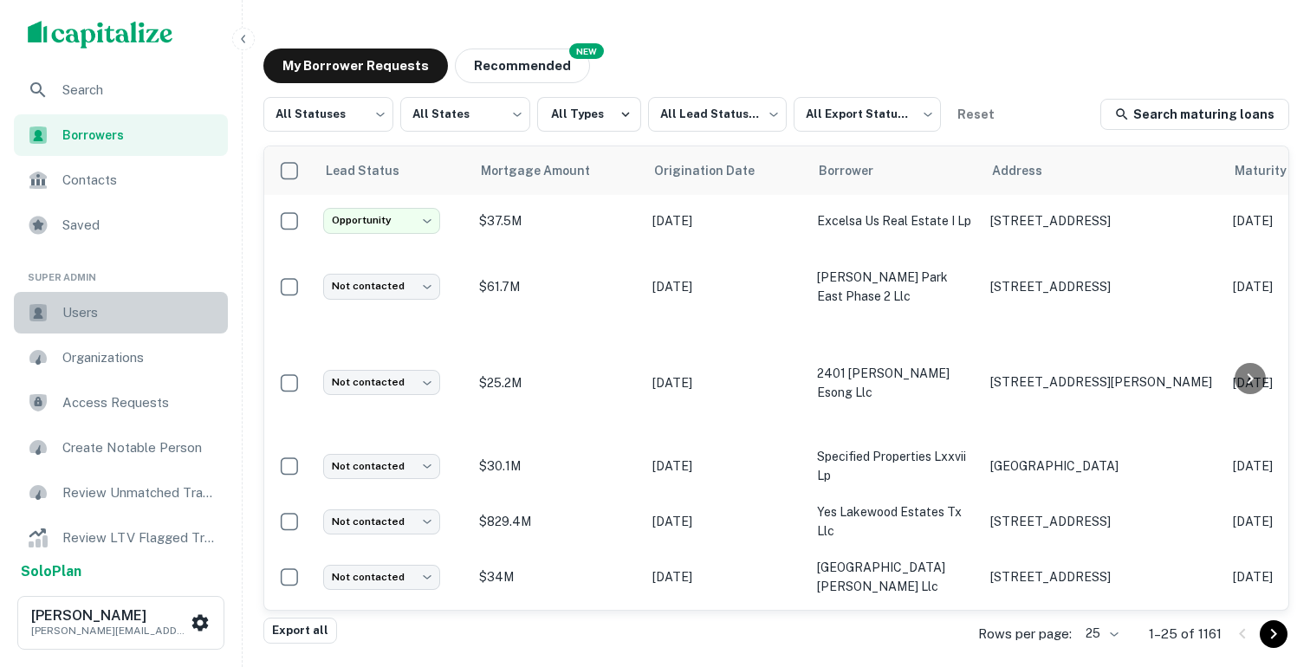
click at [108, 317] on span "Users" at bounding box center [139, 312] width 155 height 21
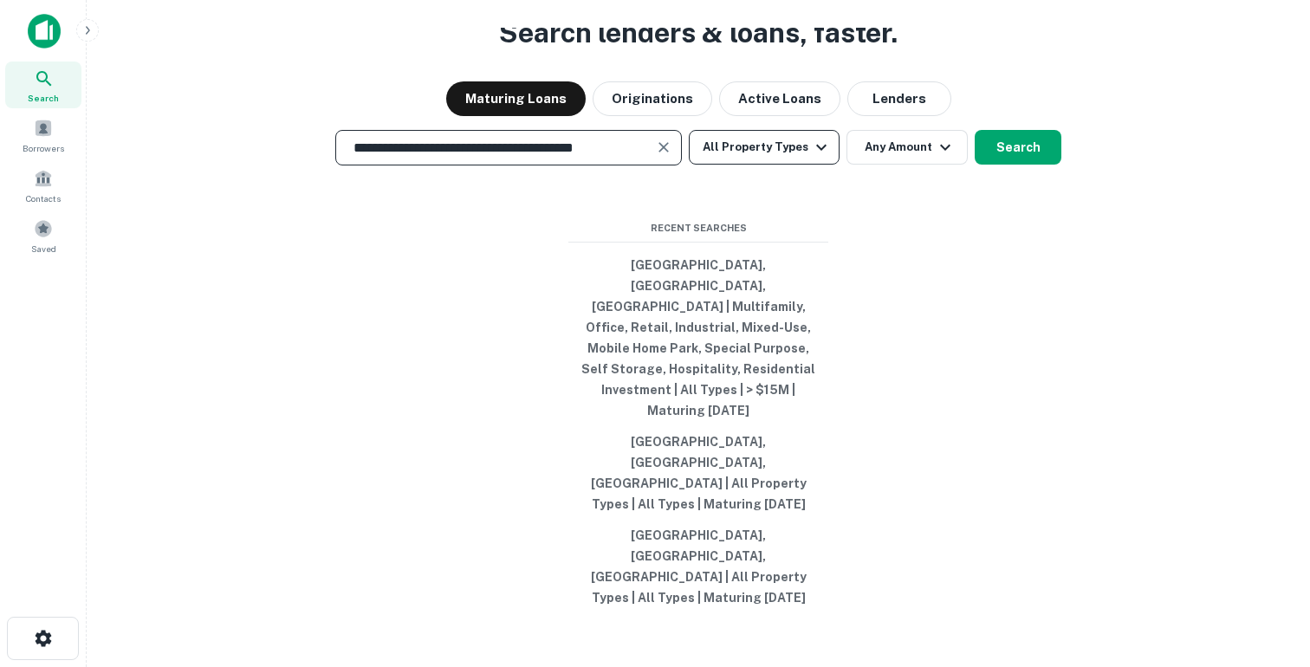
type input "**********"
